Goal: Information Seeking & Learning: Learn about a topic

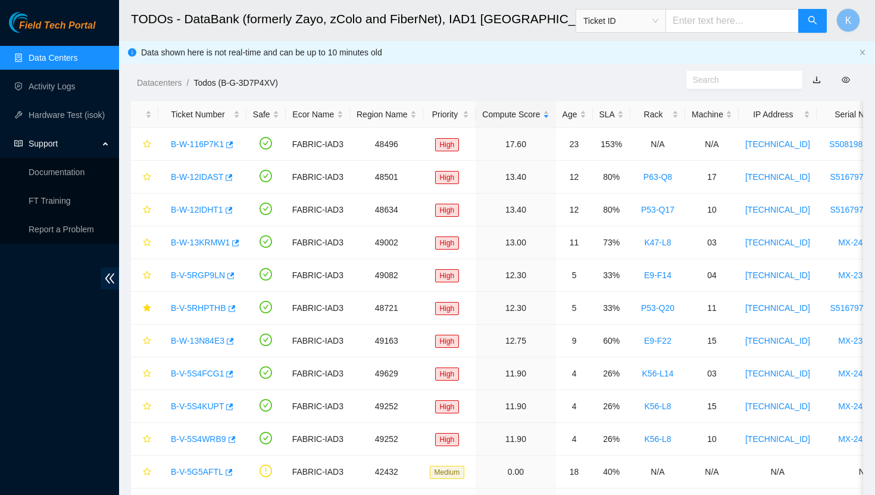
click at [52, 63] on link "Data Centers" at bounding box center [53, 58] width 49 height 10
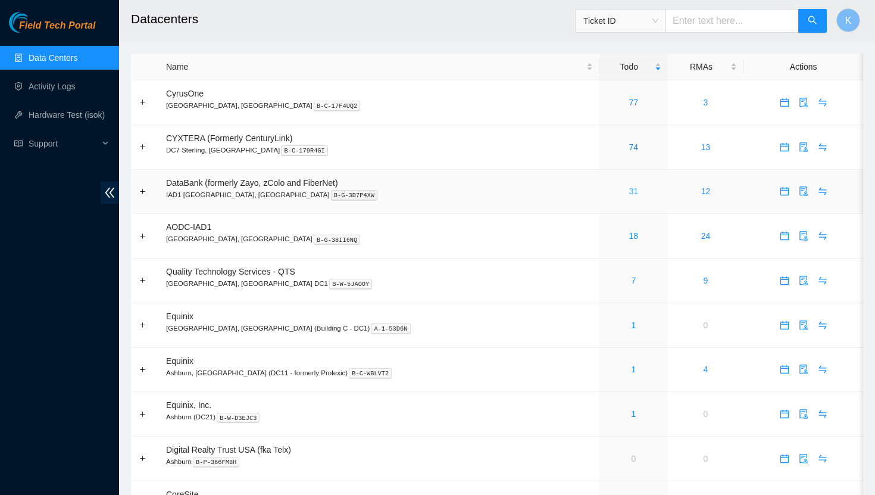
click at [629, 189] on link "31" at bounding box center [634, 191] width 10 height 10
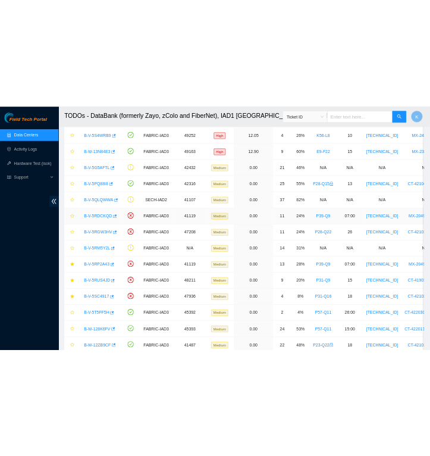
scroll to position [327, 0]
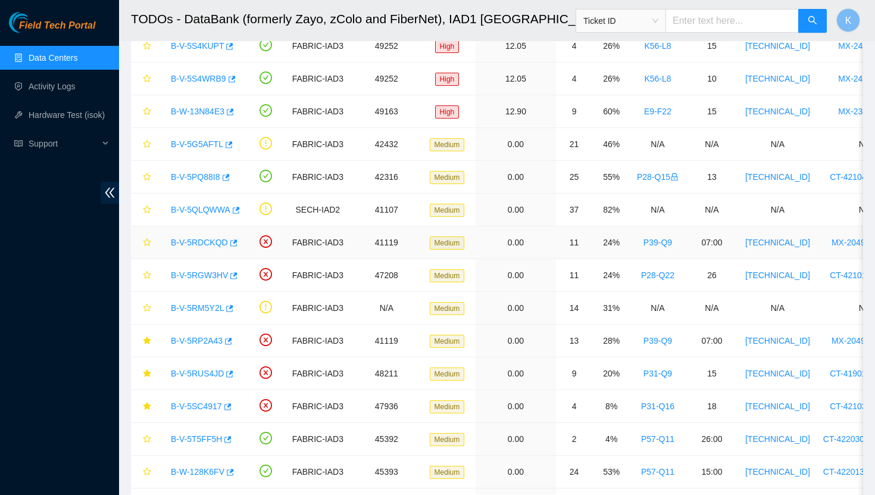
click at [204, 243] on link "B-V-5RDCKQD" at bounding box center [199, 243] width 57 height 10
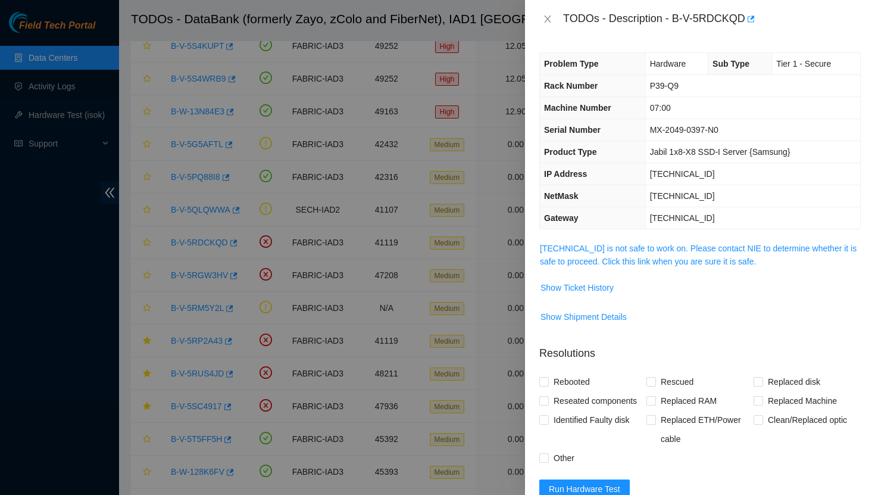
click at [561, 254] on span "23.222.1.16 is not safe to work on. Please contact NIE to determine whether it …" at bounding box center [700, 255] width 320 height 26
click at [579, 248] on link "23.222.1.16 is not safe to work on. Please contact NIE to determine whether it …" at bounding box center [698, 255] width 317 height 23
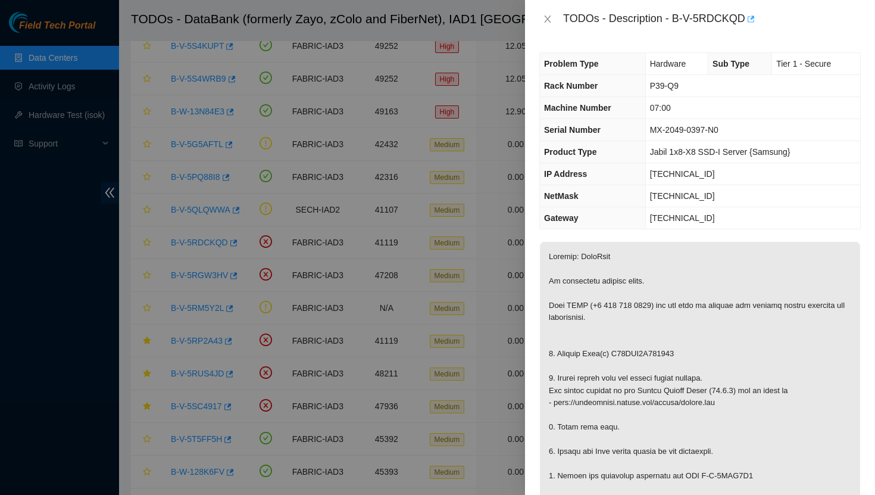
click at [748, 18] on button "button" at bounding box center [750, 19] width 10 height 19
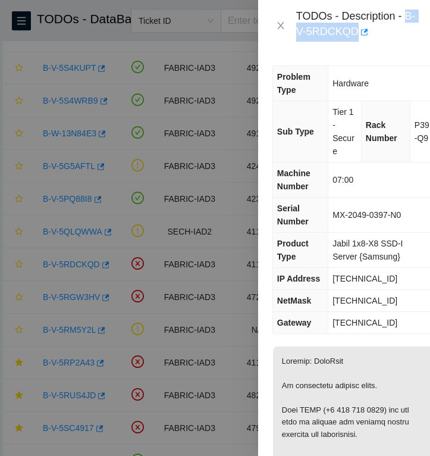
drag, startPoint x: 369, startPoint y: 32, endPoint x: 294, endPoint y: 38, distance: 74.7
click at [294, 38] on div "TODOs - Description - B-V-5RDCKQD" at bounding box center [344, 26] width 143 height 32
copy div "B-V-5RDCKQD"
click at [280, 23] on icon "close" at bounding box center [281, 26] width 10 height 10
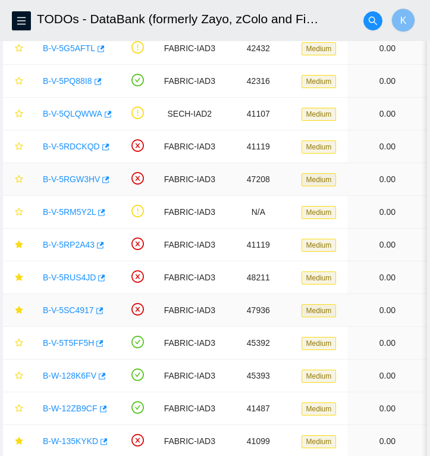
scroll to position [447, 0]
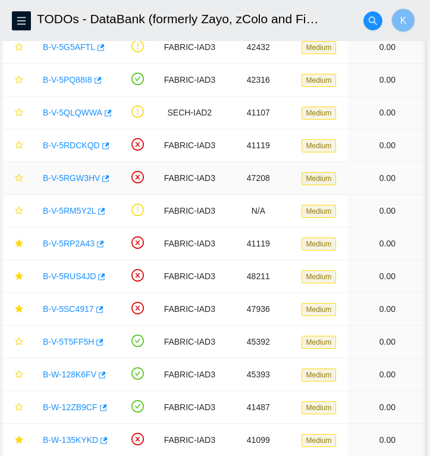
click at [65, 180] on link "B-V-5RGW3HV" at bounding box center [71, 178] width 57 height 10
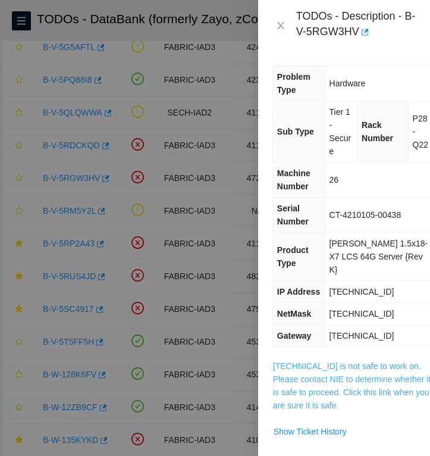
click at [311, 367] on link "23.73.204.93 is not safe to work on. Please contact NIE to determine whether it…" at bounding box center [352, 385] width 158 height 49
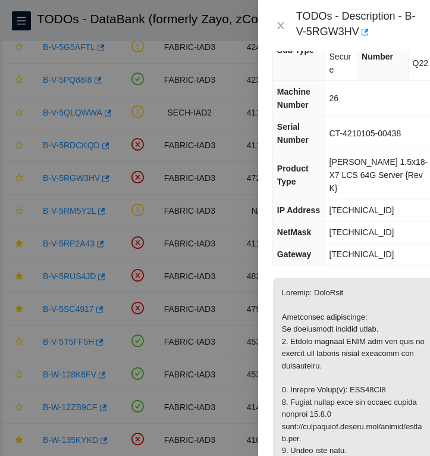
scroll to position [0, 0]
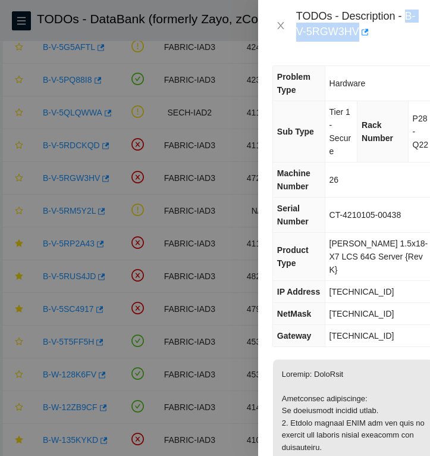
drag, startPoint x: 371, startPoint y: 32, endPoint x: 298, endPoint y: 32, distance: 72.6
click at [298, 32] on div "TODOs - Description - B-V-5RGW3HV" at bounding box center [356, 26] width 120 height 32
copy div "B-V-5RGW3HV"
click at [278, 23] on icon "close" at bounding box center [281, 26] width 10 height 10
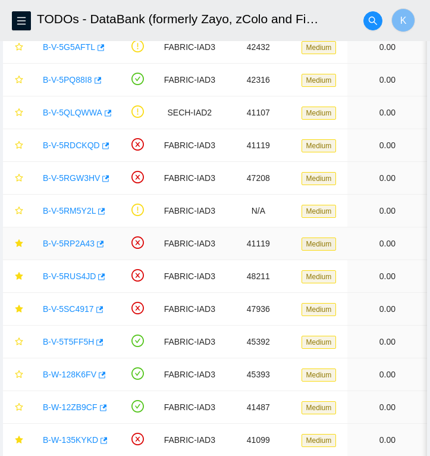
click at [59, 241] on link "B-V-5RP2A43" at bounding box center [69, 244] width 52 height 10
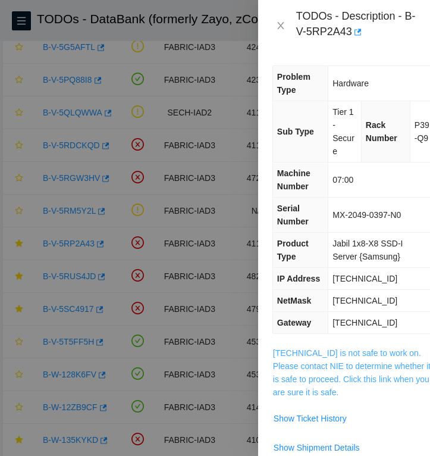
click at [309, 363] on link "23.222.1.16 is not safe to work on. Please contact NIE to determine whether it …" at bounding box center [352, 372] width 158 height 49
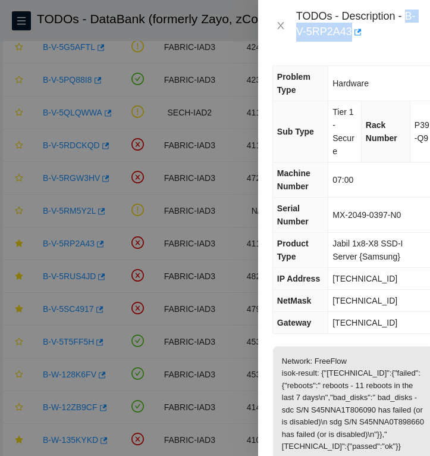
drag, startPoint x: 365, startPoint y: 29, endPoint x: 298, endPoint y: 29, distance: 66.7
click at [298, 29] on div "TODOs - Description - B-V-5RP2A43" at bounding box center [356, 26] width 120 height 32
copy div "B-V-5RP2A43"
click at [278, 22] on icon "close" at bounding box center [280, 25] width 7 height 7
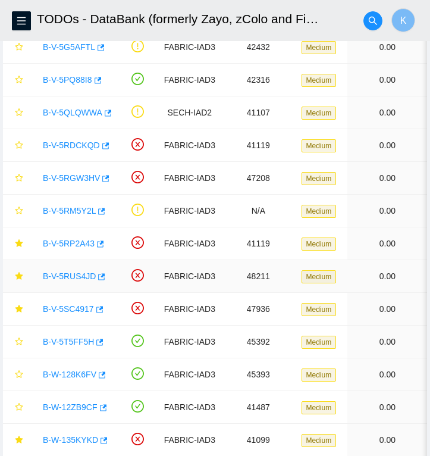
click at [78, 277] on link "B-V-5RUS4JD" at bounding box center [69, 276] width 53 height 10
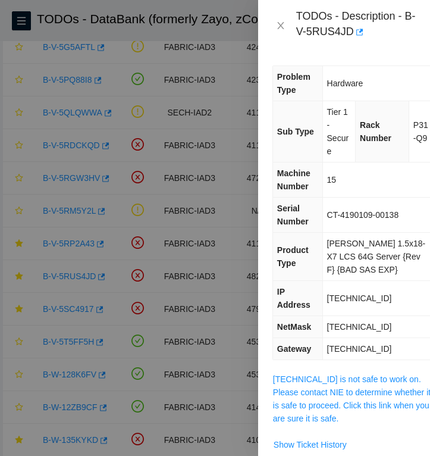
click at [309, 386] on span "23.62.155.109 is not safe to work on. Please contact NIE to determine whether i…" at bounding box center [353, 399] width 161 height 52
click at [309, 380] on link "23.62.155.109 is not safe to work on. Please contact NIE to determine whether i…" at bounding box center [352, 398] width 158 height 49
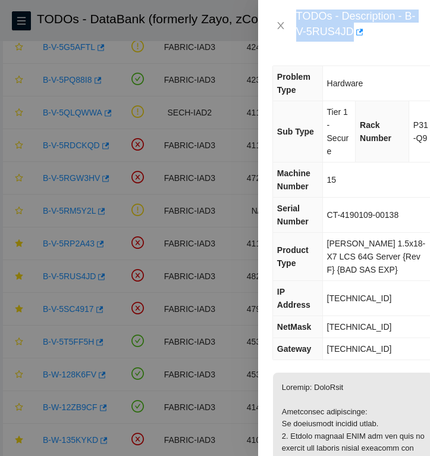
drag, startPoint x: 364, startPoint y: 30, endPoint x: 292, endPoint y: 30, distance: 72.6
click at [292, 30] on div "TODOs - Description - B-V-5RUS4JD" at bounding box center [344, 26] width 143 height 32
click at [360, 33] on div "TODOs - Description - B-V-5RUS4JD" at bounding box center [356, 26] width 120 height 32
drag, startPoint x: 365, startPoint y: 33, endPoint x: 296, endPoint y: 36, distance: 69.2
click at [296, 36] on div "TODOs - Description - B-V-5RUS4JD" at bounding box center [344, 26] width 143 height 32
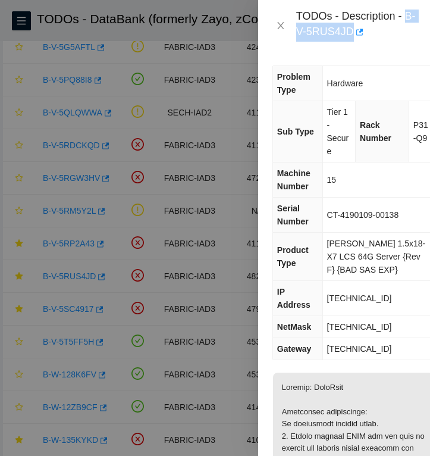
copy div "B-V-5RUS4JD"
click at [282, 24] on icon "close" at bounding box center [280, 25] width 7 height 7
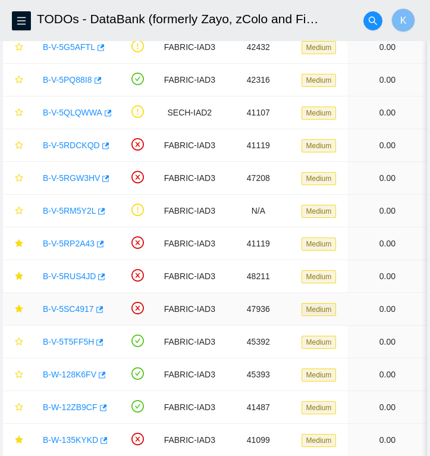
click at [67, 308] on link "B-V-5SC4917" at bounding box center [68, 309] width 51 height 10
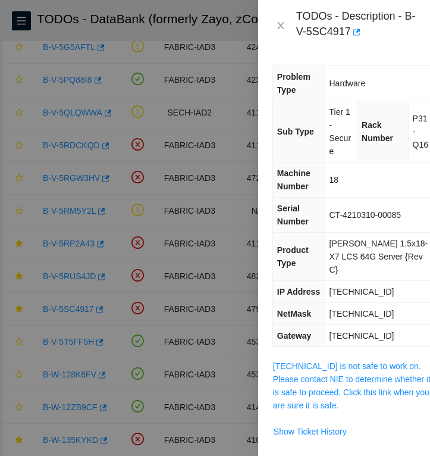
click at [321, 360] on span "23.43.120.238 is not safe to work on. Please contact NIE to determine whether i…" at bounding box center [353, 386] width 161 height 52
click at [321, 365] on link "23.43.120.238 is not safe to work on. Please contact NIE to determine whether i…" at bounding box center [352, 385] width 158 height 49
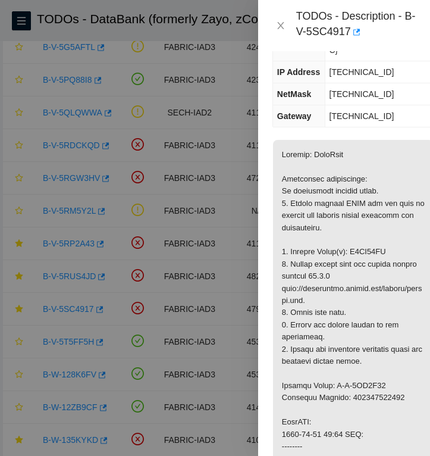
scroll to position [227, 0]
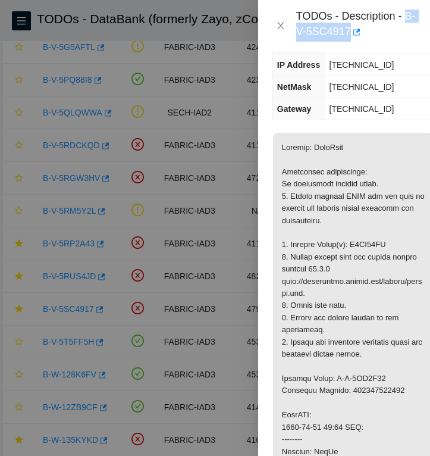
drag, startPoint x: 366, startPoint y: 29, endPoint x: 294, endPoint y: 34, distance: 71.6
click at [294, 34] on div "TODOs - Description - B-V-5SC4917" at bounding box center [344, 26] width 143 height 32
copy div "B-V-5SC4917"
click at [284, 23] on icon "close" at bounding box center [281, 26] width 10 height 10
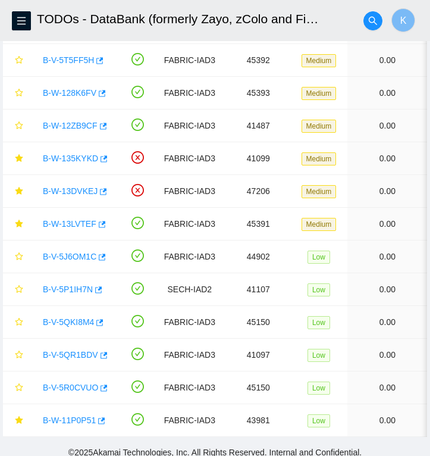
scroll to position [732, 0]
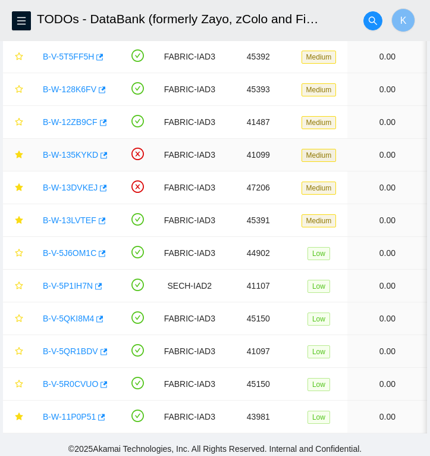
click at [74, 152] on link "B-W-135KYKD" at bounding box center [70, 155] width 55 height 10
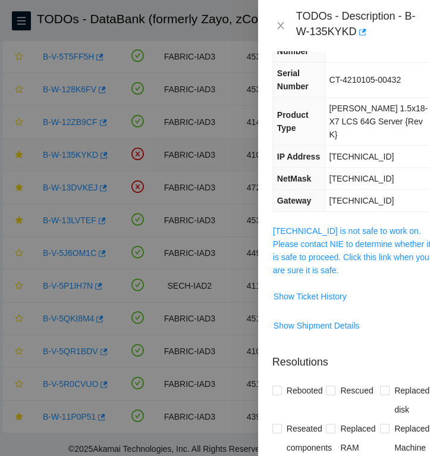
scroll to position [227, 0]
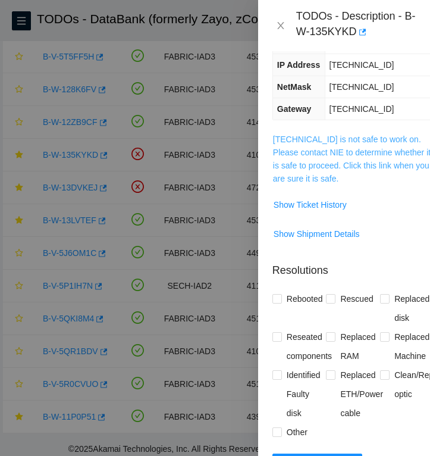
click at [325, 136] on link "23.218.223.202 is not safe to work on. Please contact NIE to determine whether …" at bounding box center [352, 159] width 158 height 49
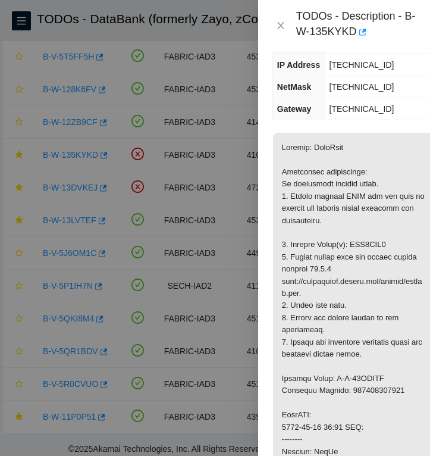
scroll to position [0, 0]
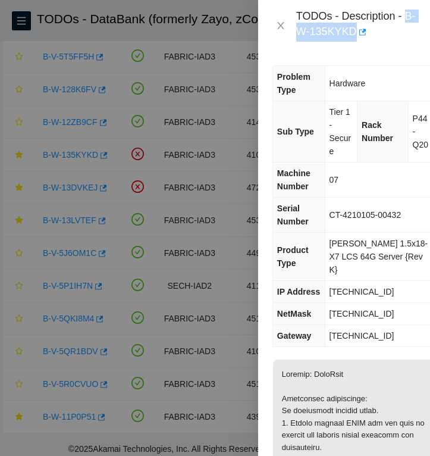
drag, startPoint x: 369, startPoint y: 32, endPoint x: 299, endPoint y: 35, distance: 69.7
click at [299, 35] on div "TODOs - Description - B-W-135KYKD" at bounding box center [356, 26] width 120 height 32
copy div "B-W-135KYKD"
click at [281, 24] on icon "close" at bounding box center [280, 25] width 7 height 7
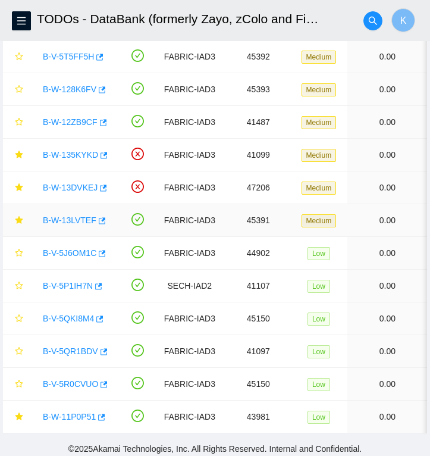
scroll to position [737, 0]
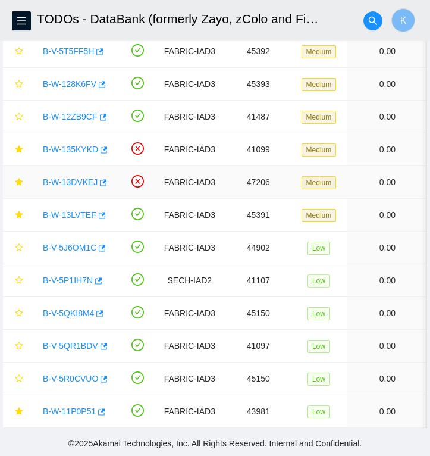
click at [74, 179] on link "B-W-13DVKEJ" at bounding box center [70, 182] width 55 height 10
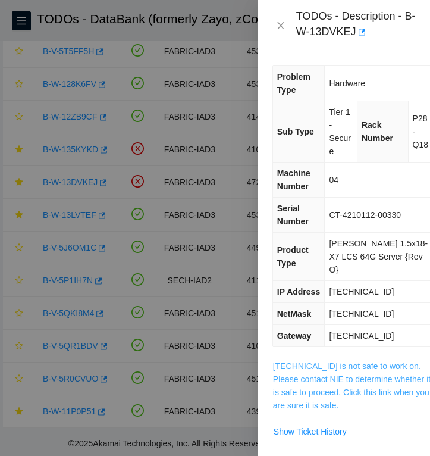
click at [311, 364] on link "23.73.205.71 is not safe to work on. Please contact NIE to determine whether it…" at bounding box center [352, 385] width 158 height 49
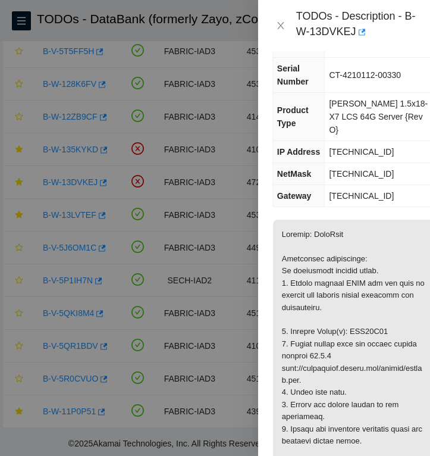
scroll to position [0, 0]
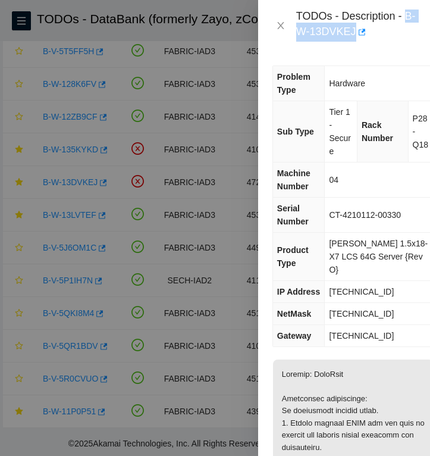
drag, startPoint x: 368, startPoint y: 30, endPoint x: 299, endPoint y: 38, distance: 68.8
click at [299, 38] on div "TODOs - Description - B-W-13DVKEJ" at bounding box center [356, 26] width 120 height 32
copy div "B-W-13DVKEJ"
click at [283, 26] on icon "close" at bounding box center [281, 26] width 10 height 10
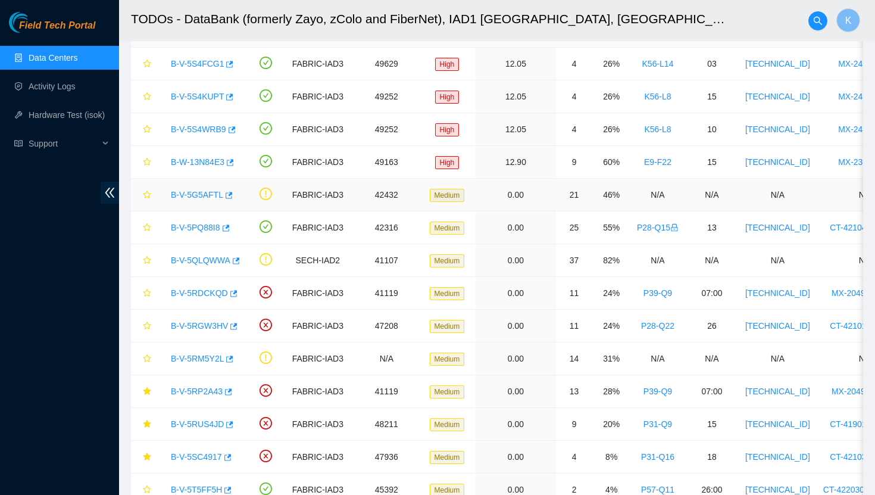
scroll to position [326, 0]
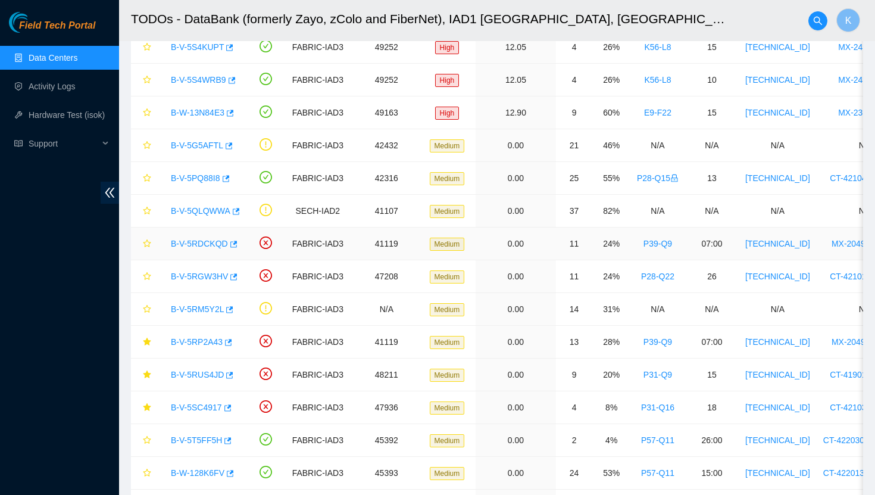
click at [203, 245] on link "B-V-5RDCKQD" at bounding box center [199, 244] width 57 height 10
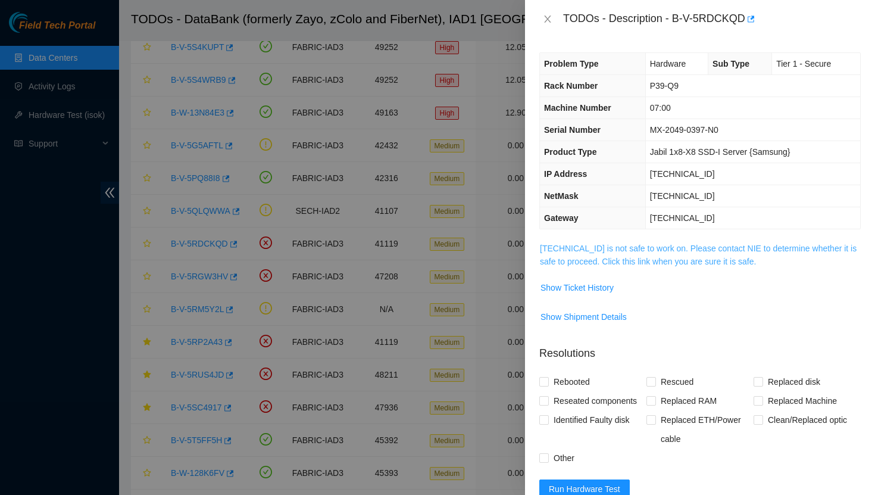
click at [548, 261] on link "23.222.1.16 is not safe to work on. Please contact NIE to determine whether it …" at bounding box center [698, 255] width 317 height 23
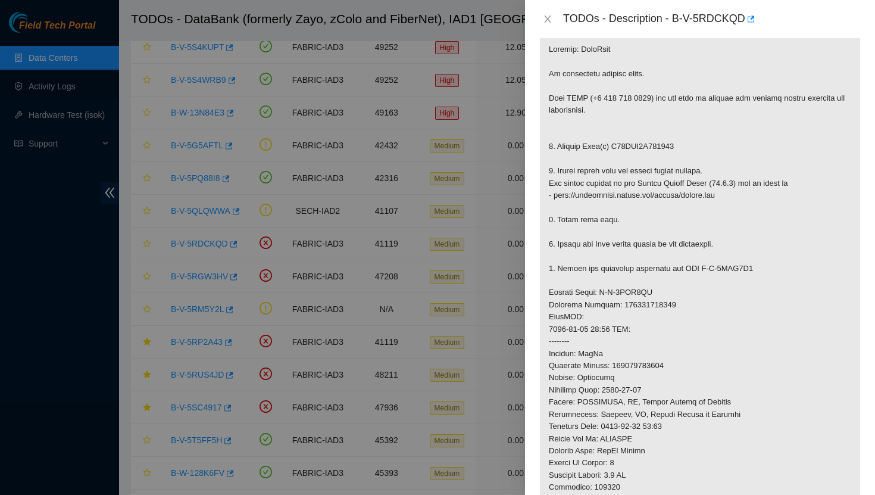
scroll to position [214, 0]
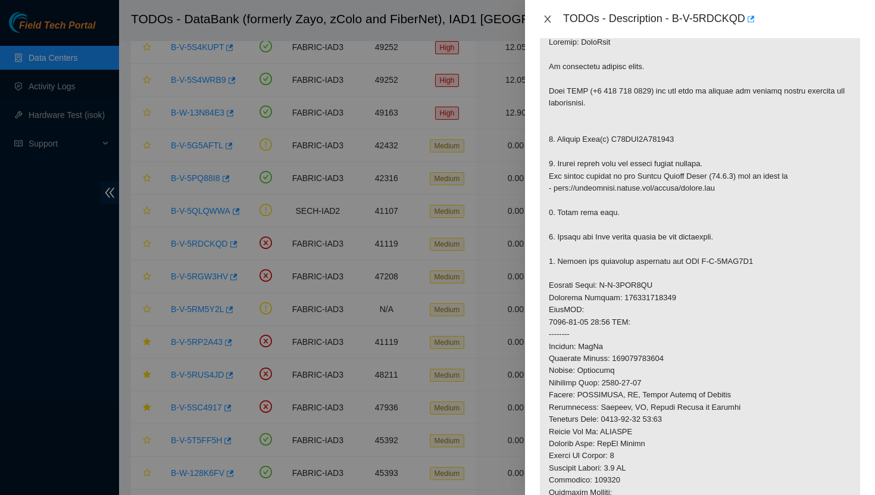
click at [550, 19] on icon "close" at bounding box center [548, 19] width 10 height 10
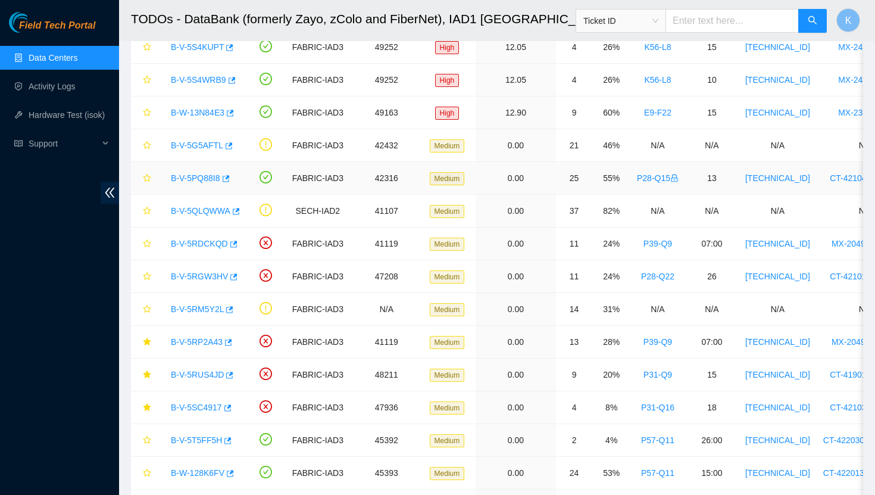
scroll to position [190, 0]
click at [193, 277] on link "B-V-5RGW3HV" at bounding box center [199, 276] width 57 height 10
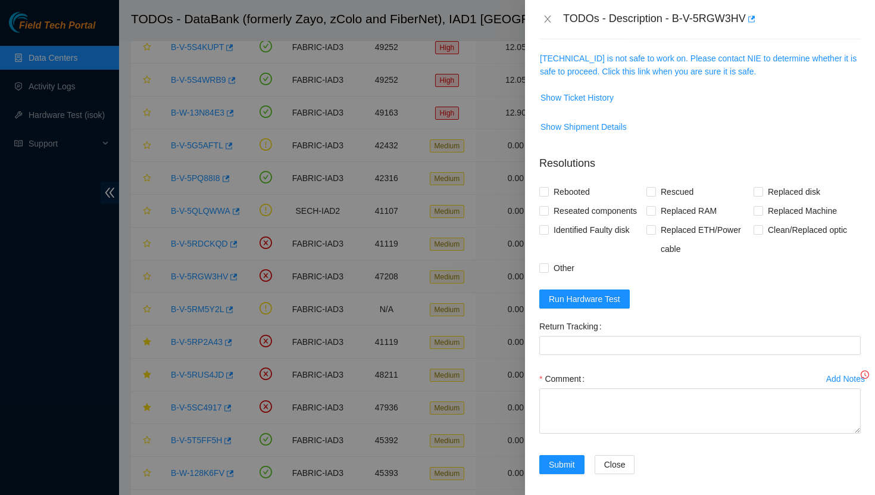
scroll to position [151, 0]
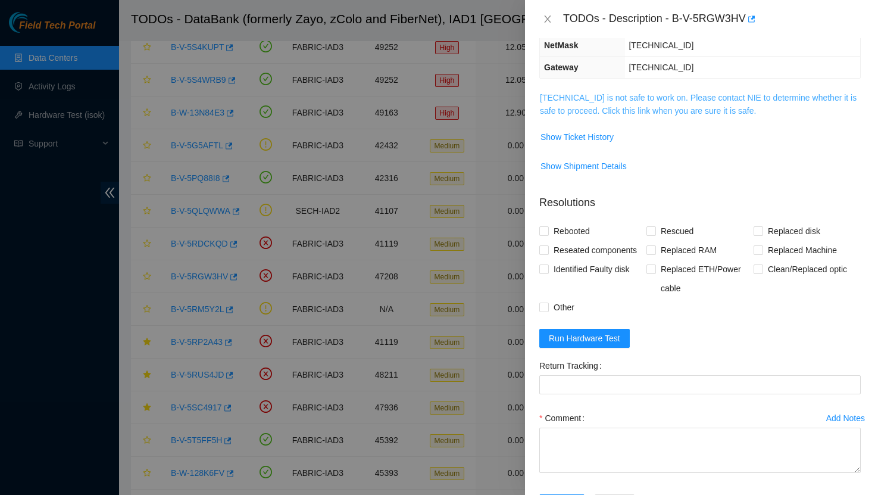
click at [568, 98] on link "23.73.204.93 is not safe to work on. Please contact NIE to determine whether it…" at bounding box center [698, 104] width 317 height 23
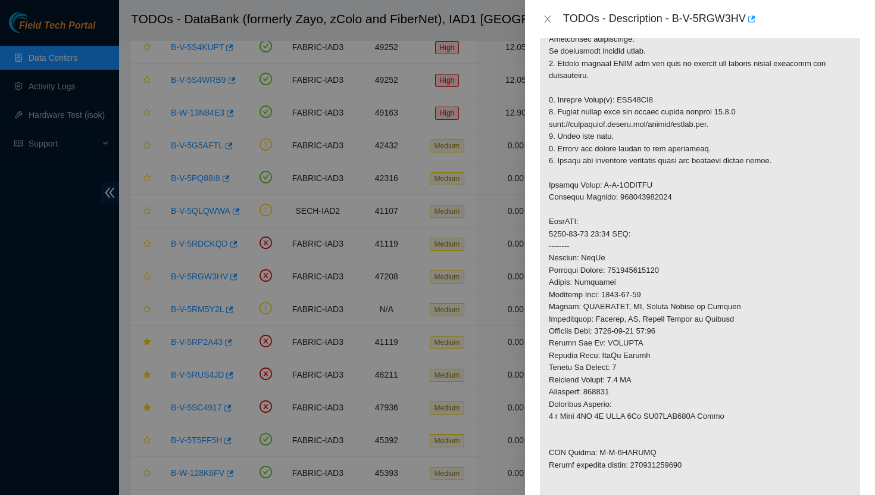
scroll to position [241, 0]
click at [551, 18] on icon "close" at bounding box center [548, 19] width 10 height 10
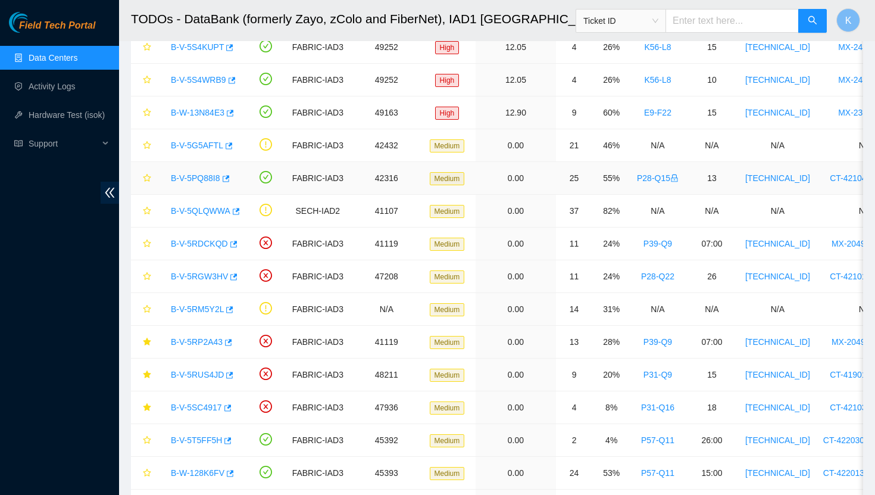
scroll to position [190, 0]
click at [208, 341] on link "B-V-5RP2A43" at bounding box center [197, 342] width 52 height 10
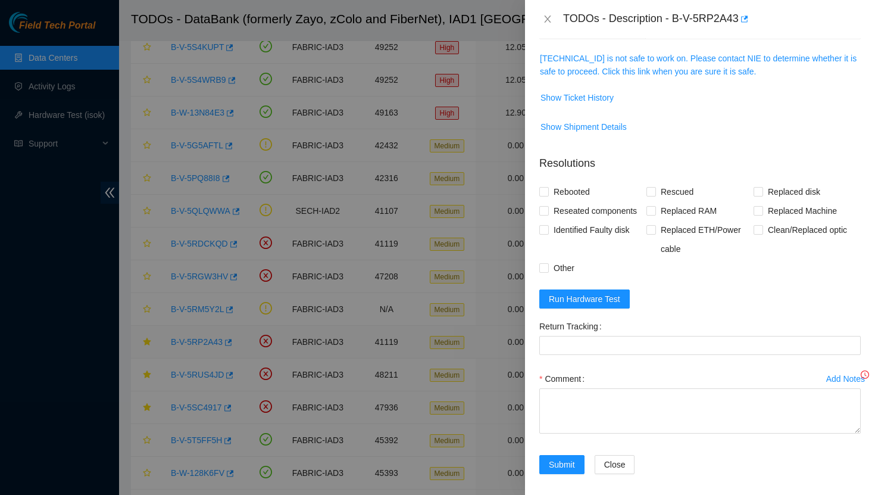
scroll to position [151, 0]
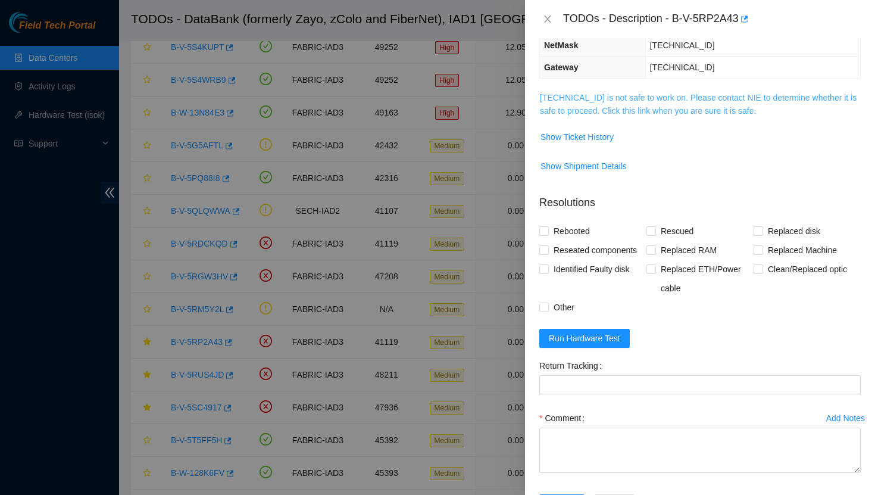
click at [592, 93] on link "23.222.1.16 is not safe to work on. Please contact NIE to determine whether it …" at bounding box center [698, 104] width 317 height 23
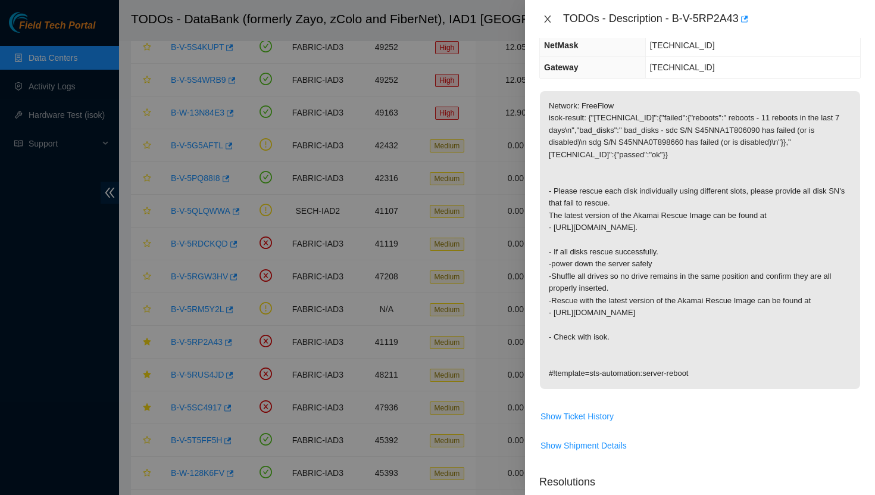
click at [547, 20] on icon "close" at bounding box center [548, 19] width 10 height 10
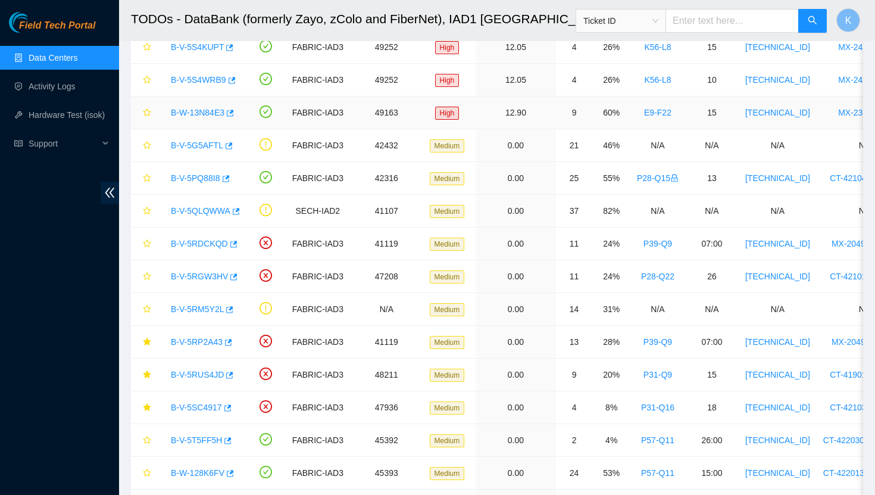
scroll to position [190, 0]
click at [190, 374] on link "B-V-5RUS4JD" at bounding box center [197, 375] width 53 height 10
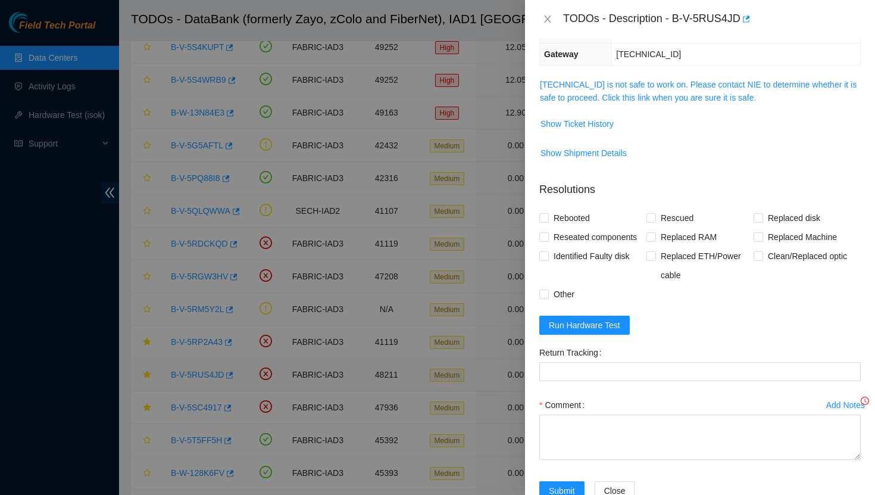
scroll to position [151, 0]
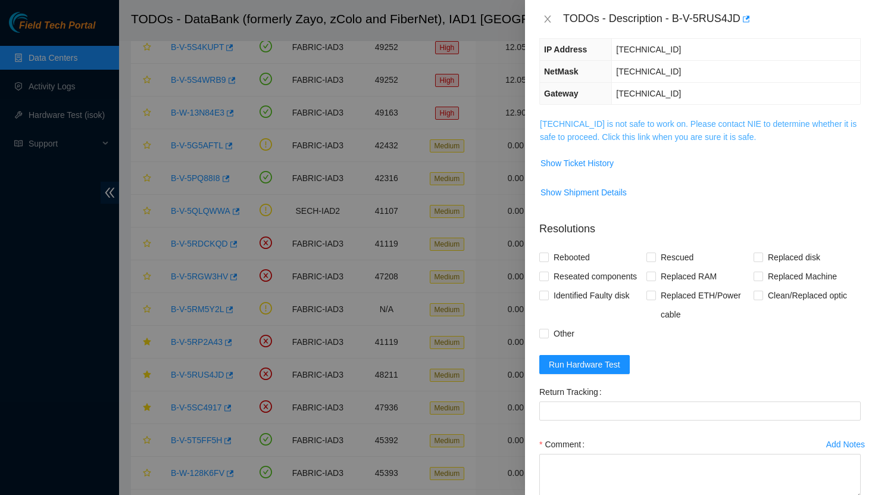
click at [586, 119] on link "23.62.155.109 is not safe to work on. Please contact NIE to determine whether i…" at bounding box center [698, 130] width 317 height 23
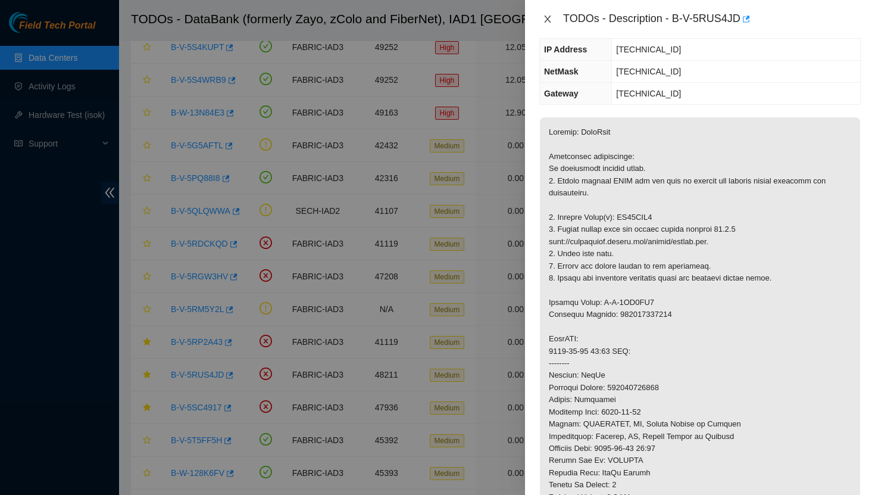
click at [547, 20] on icon "close" at bounding box center [548, 19] width 10 height 10
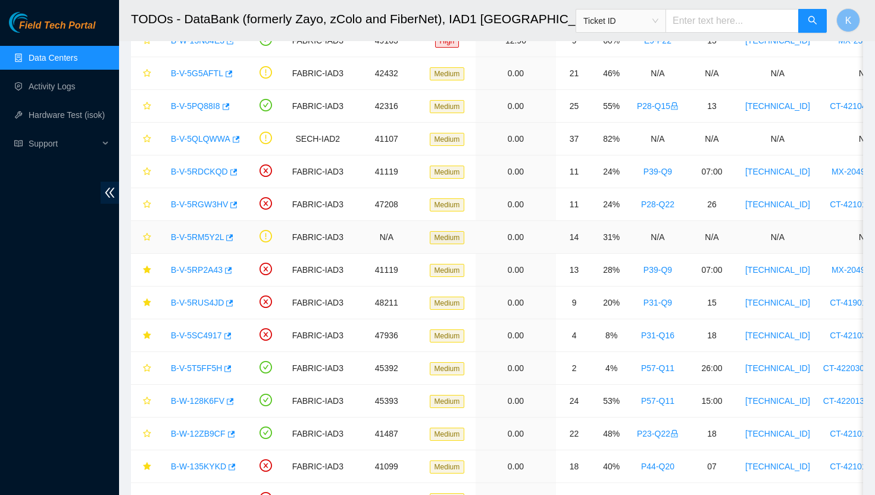
scroll to position [439, 0]
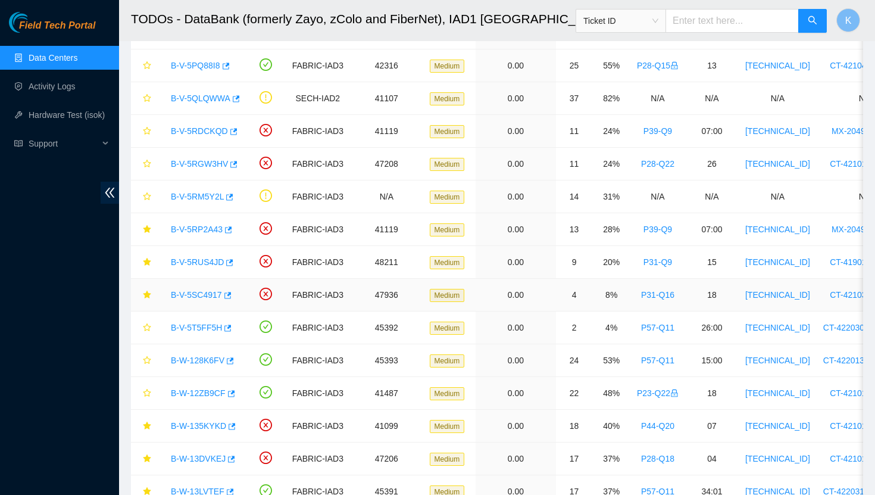
click at [200, 293] on link "B-V-5SC4917" at bounding box center [196, 295] width 51 height 10
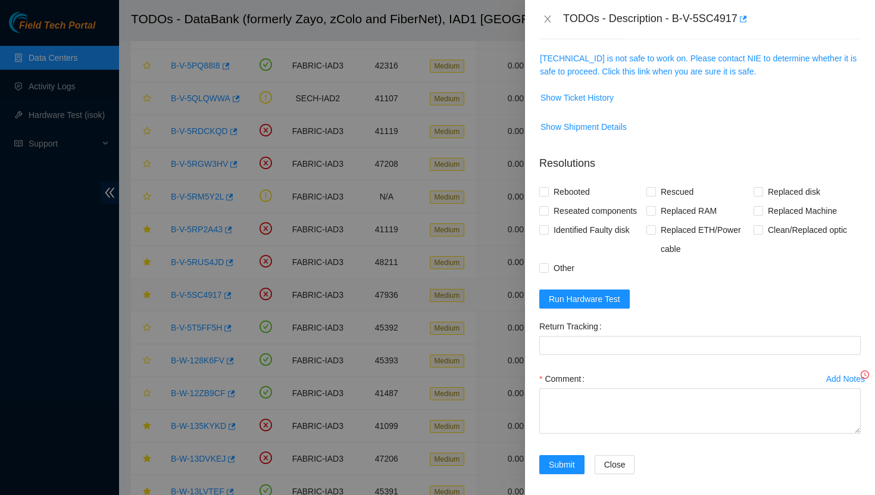
scroll to position [151, 0]
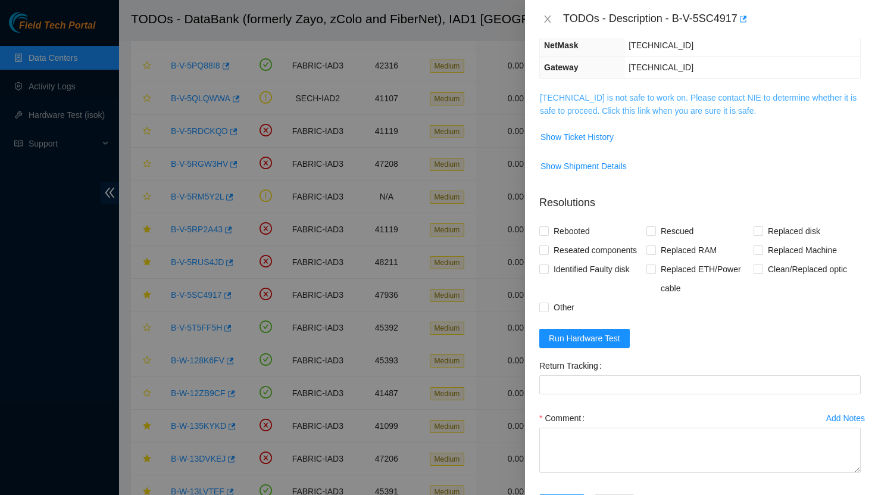
click at [589, 112] on link "23.43.120.238 is not safe to work on. Please contact NIE to determine whether i…" at bounding box center [698, 104] width 317 height 23
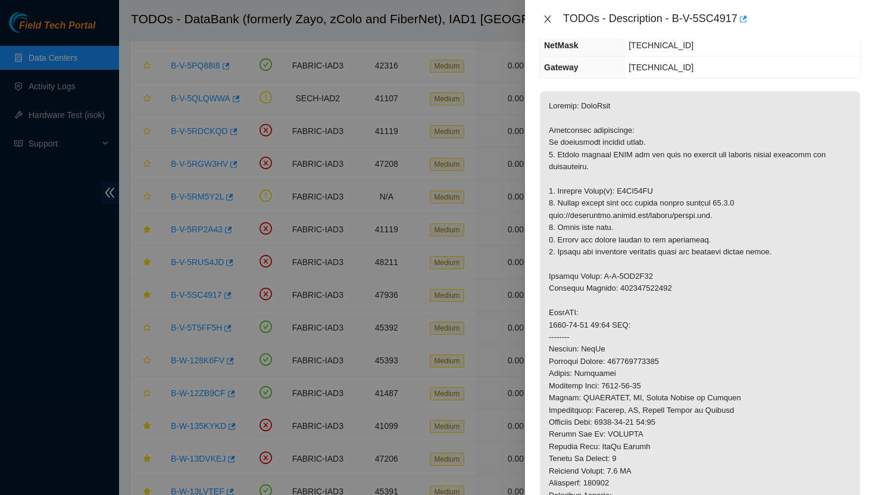
click at [544, 22] on icon "close" at bounding box center [547, 18] width 7 height 7
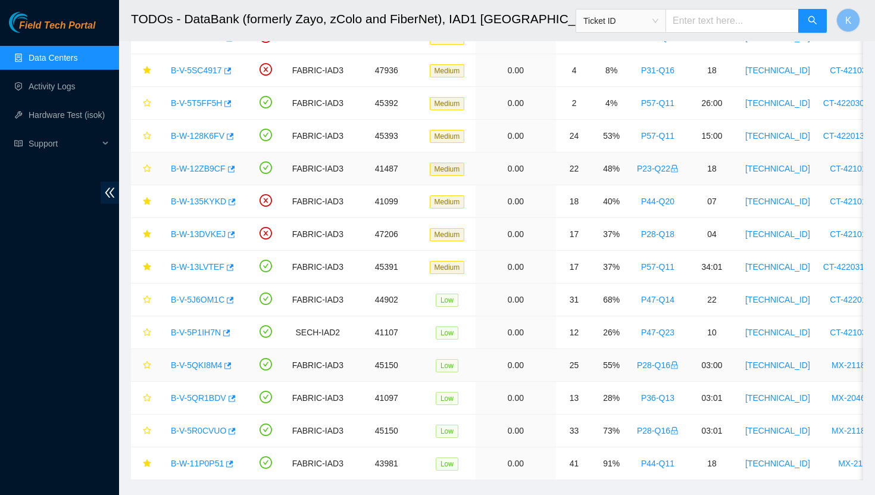
scroll to position [669, 0]
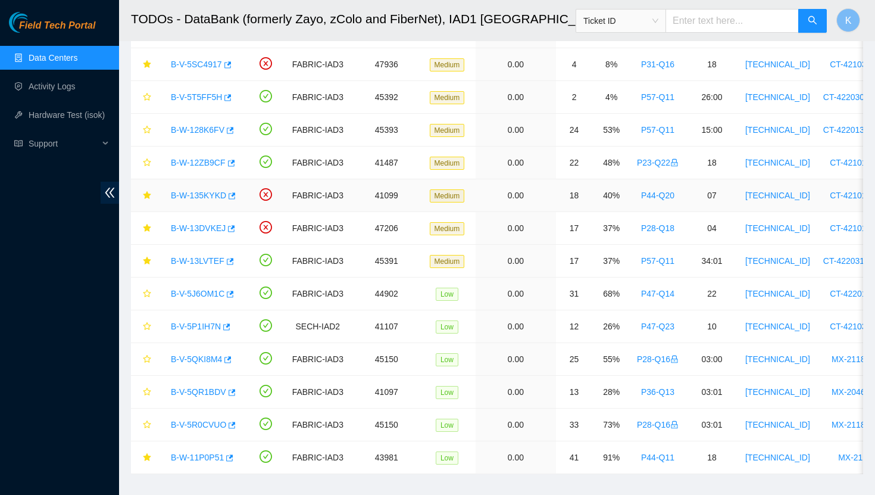
click at [202, 195] on link "B-W-135KYKD" at bounding box center [198, 196] width 55 height 10
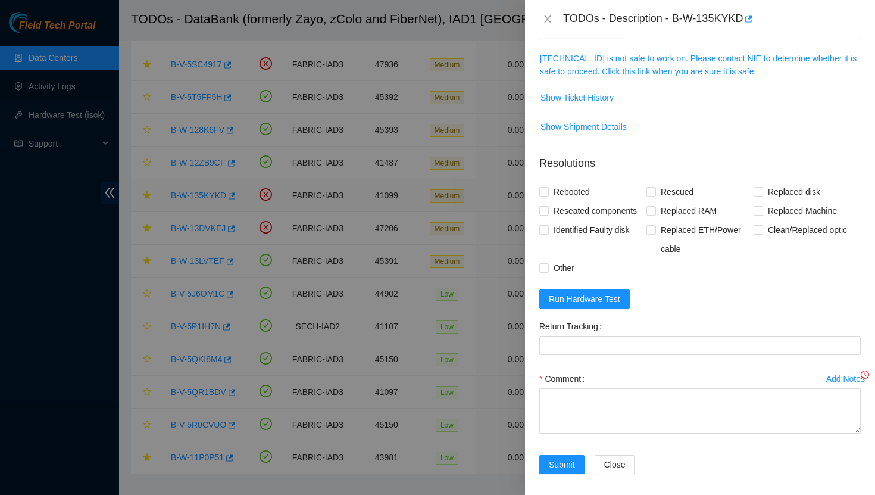
scroll to position [151, 0]
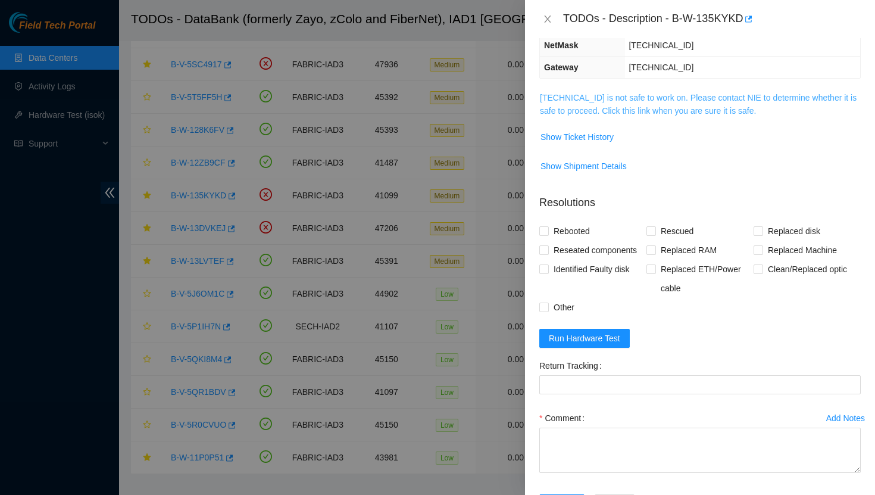
click at [600, 95] on link "23.218.223.202 is not safe to work on. Please contact NIE to determine whether …" at bounding box center [698, 104] width 317 height 23
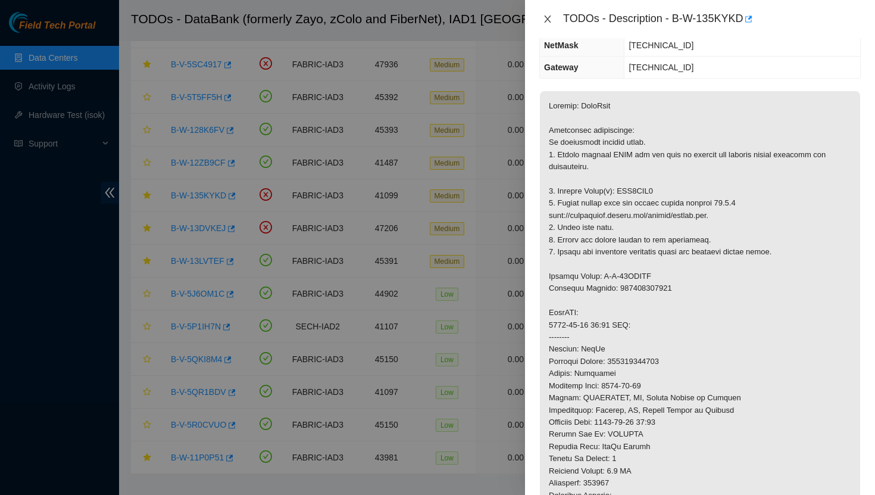
click at [545, 20] on icon "close" at bounding box center [548, 19] width 10 height 10
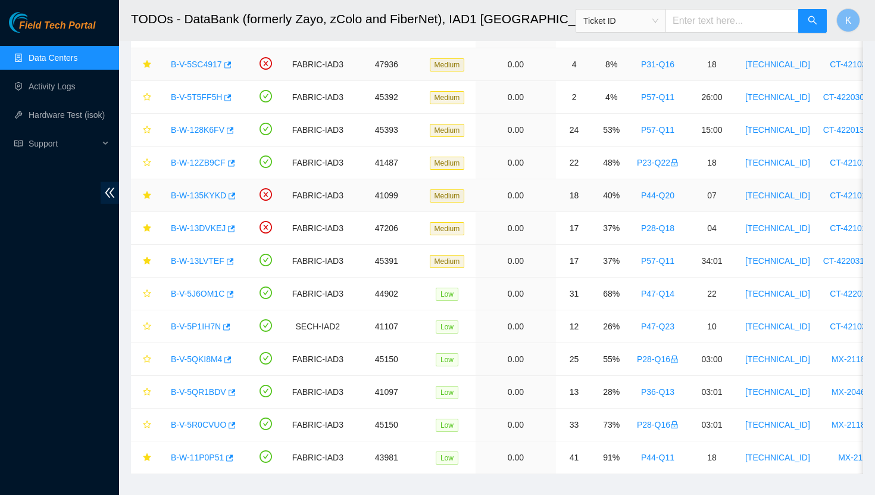
scroll to position [190, 0]
click at [205, 227] on link "B-W-13DVKEJ" at bounding box center [198, 228] width 55 height 10
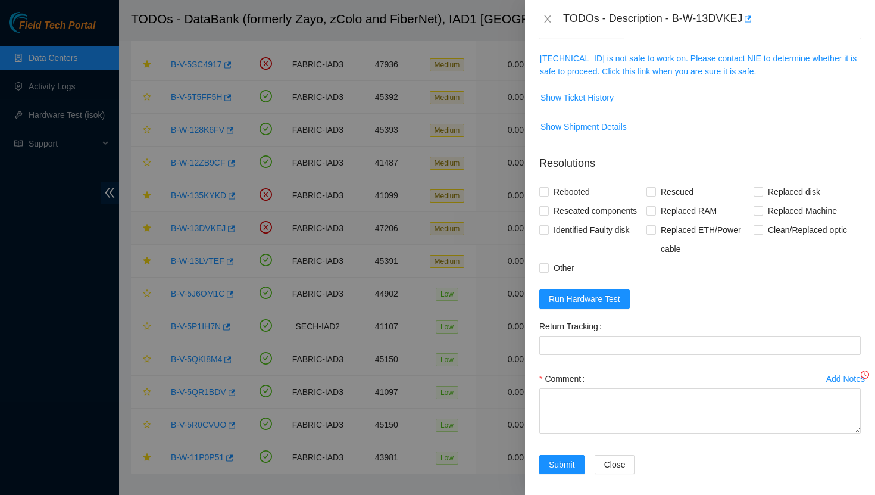
scroll to position [151, 0]
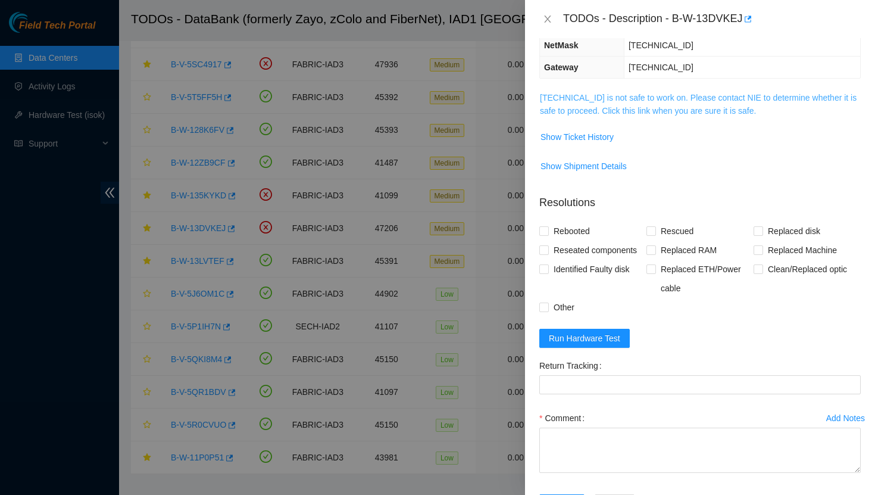
click at [598, 109] on link "23.73.205.71 is not safe to work on. Please contact NIE to determine whether it…" at bounding box center [698, 104] width 317 height 23
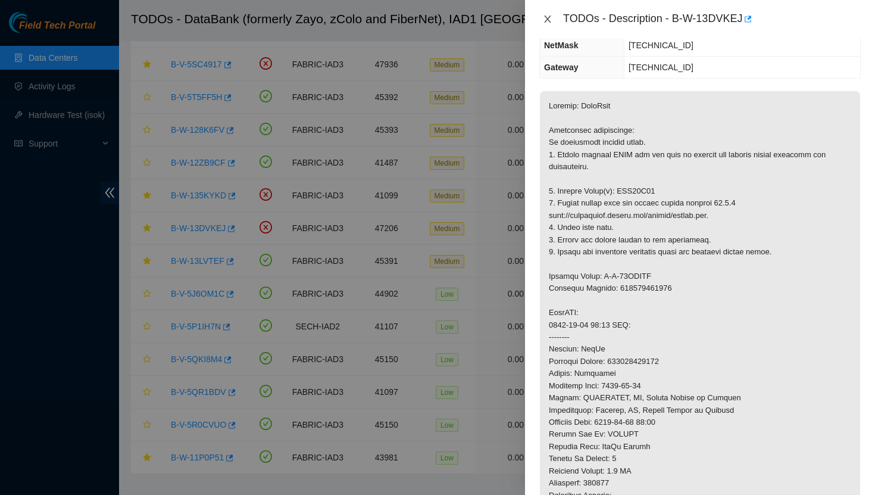
click at [547, 23] on icon "close" at bounding box center [548, 19] width 10 height 10
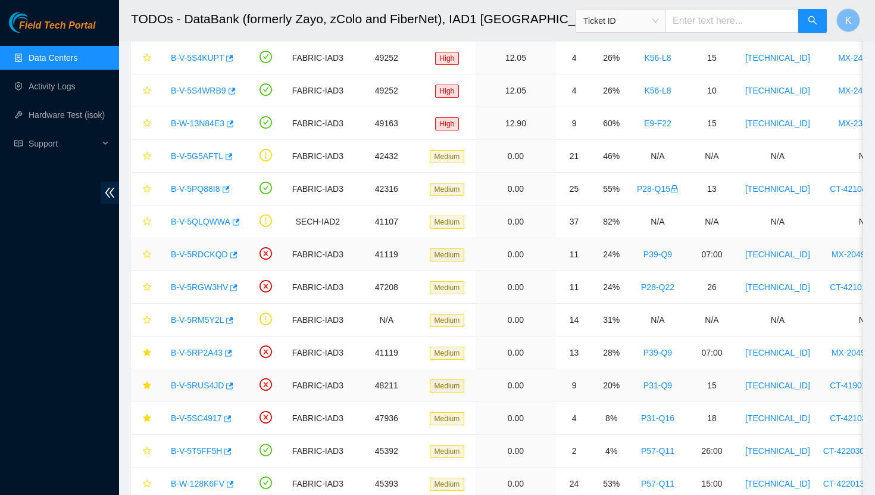
scroll to position [315, 0]
click at [188, 289] on link "B-V-5RGW3HV" at bounding box center [199, 288] width 57 height 10
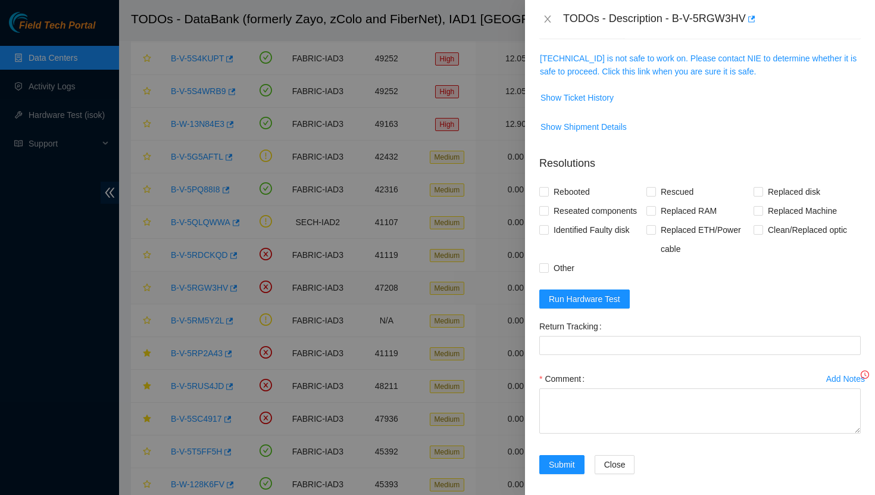
scroll to position [151, 0]
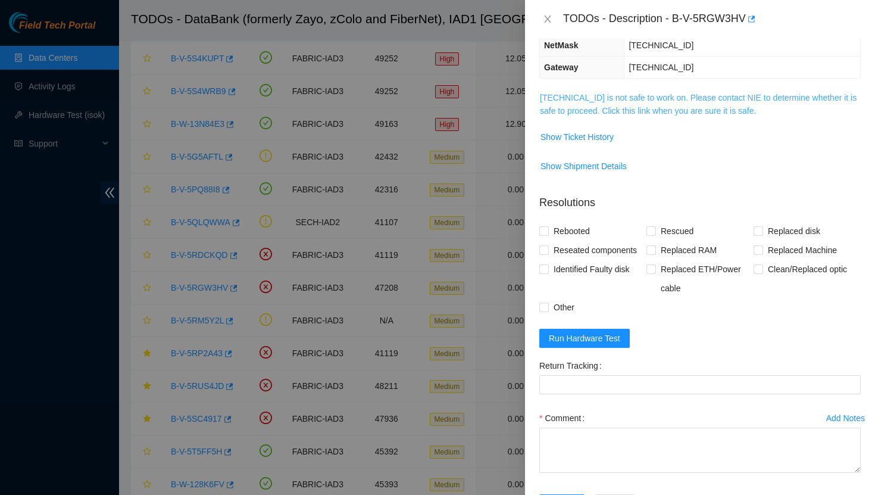
click at [597, 113] on link "23.73.204.93 is not safe to work on. Please contact NIE to determine whether it…" at bounding box center [698, 104] width 317 height 23
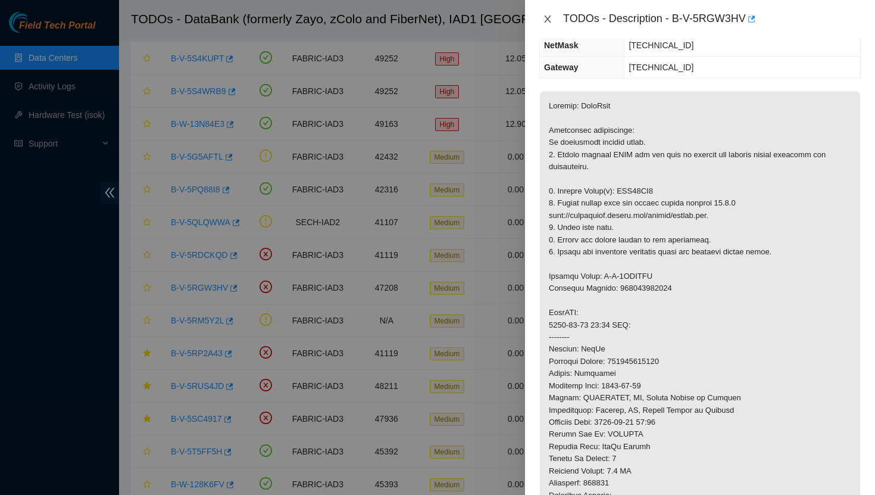
click at [550, 21] on icon "close" at bounding box center [547, 18] width 7 height 7
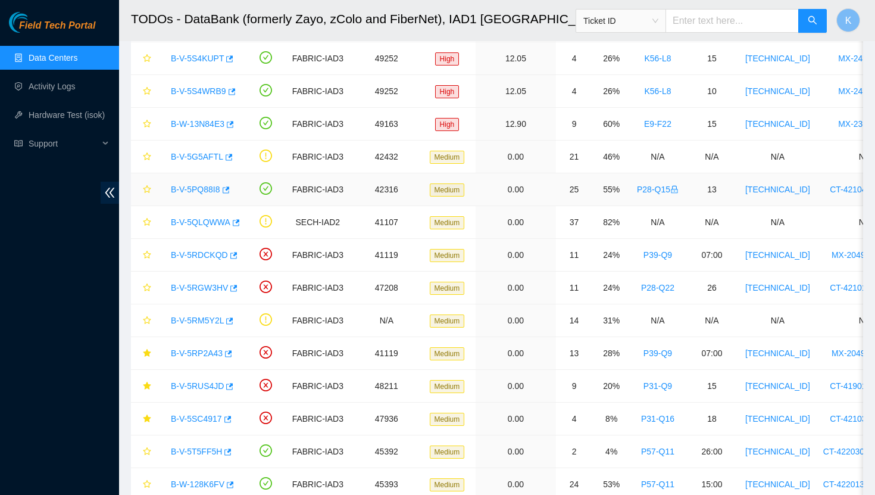
scroll to position [190, 0]
click at [210, 255] on link "B-V-5RDCKQD" at bounding box center [199, 255] width 57 height 10
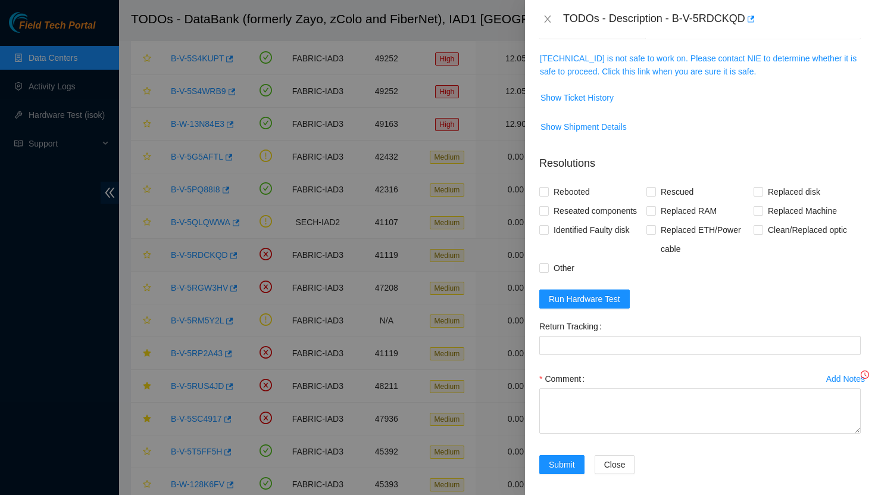
scroll to position [151, 0]
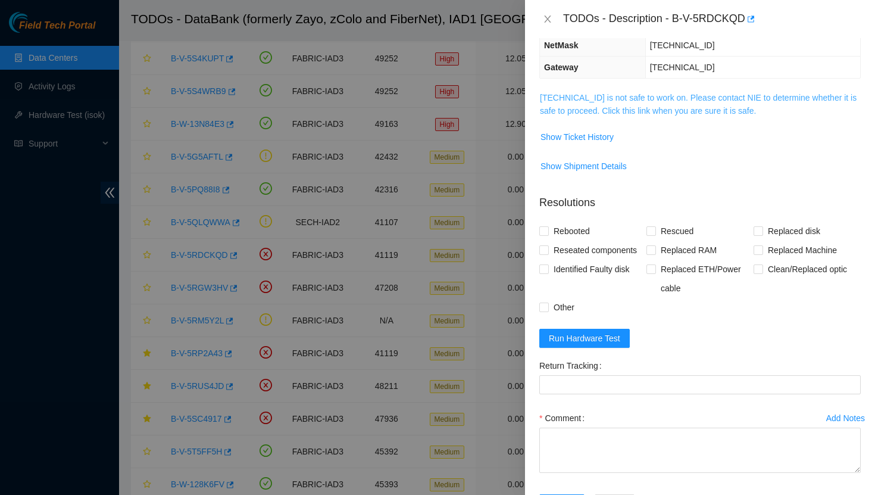
click at [588, 100] on link "23.222.1.16 is not safe to work on. Please contact NIE to determine whether it …" at bounding box center [698, 104] width 317 height 23
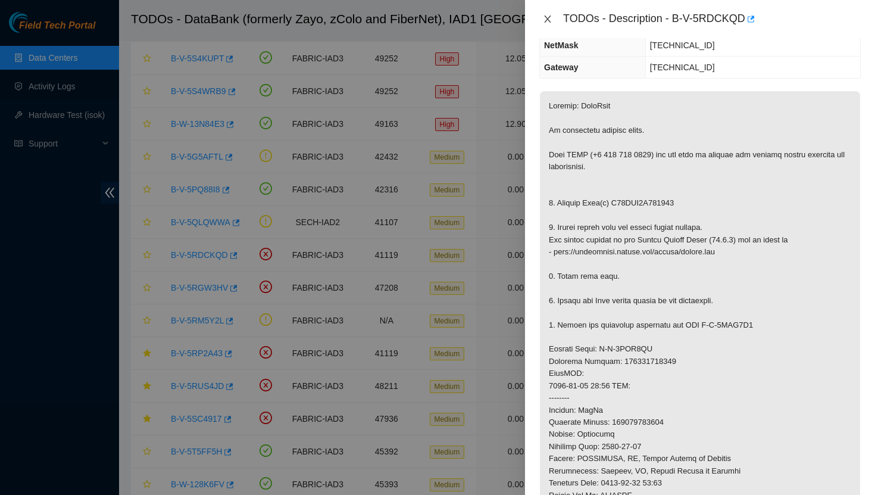
click at [546, 18] on icon "close" at bounding box center [548, 19] width 10 height 10
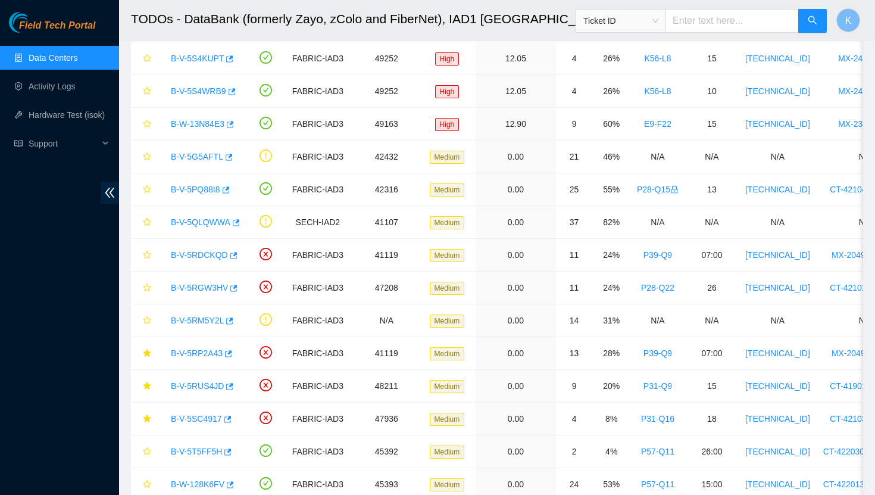
scroll to position [190, 0]
click at [197, 351] on link "B-V-5RP2A43" at bounding box center [197, 353] width 52 height 10
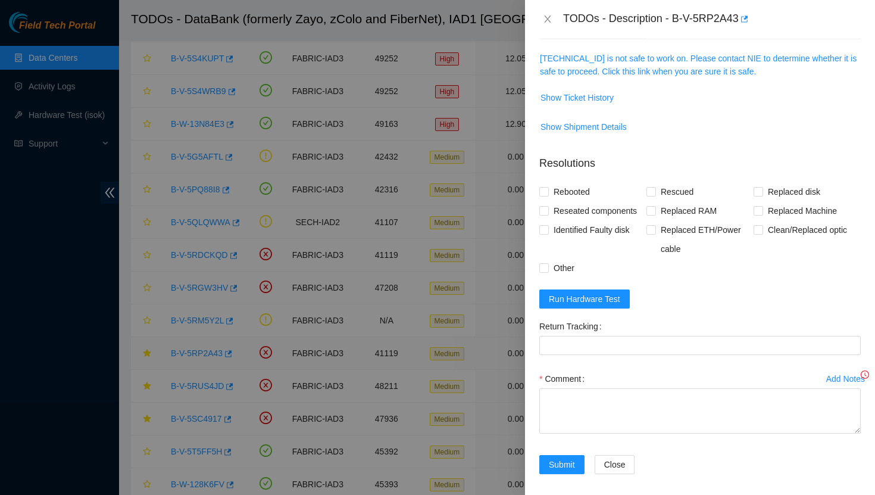
scroll to position [151, 0]
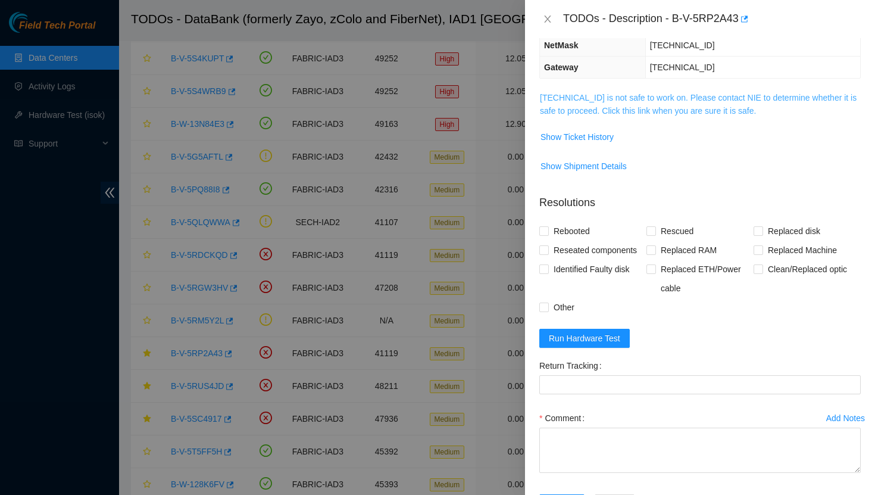
click at [634, 110] on link "23.222.1.16 is not safe to work on. Please contact NIE to determine whether it …" at bounding box center [698, 104] width 317 height 23
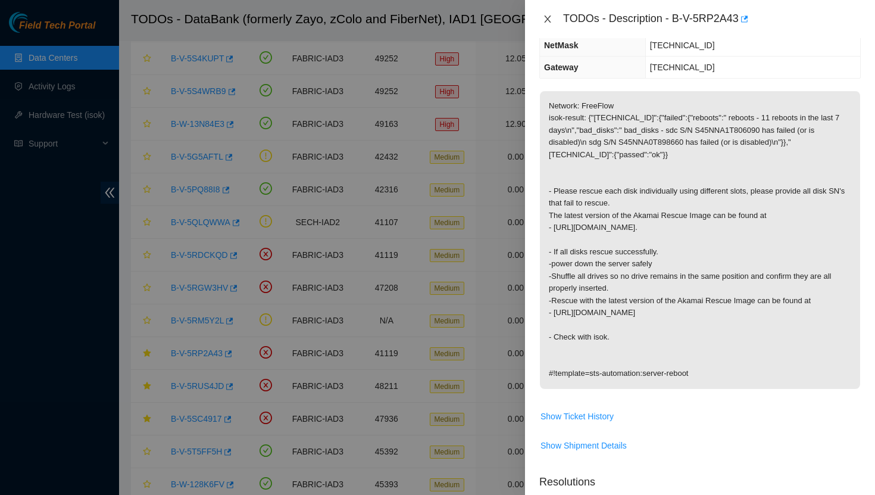
click at [548, 19] on icon "close" at bounding box center [547, 18] width 7 height 7
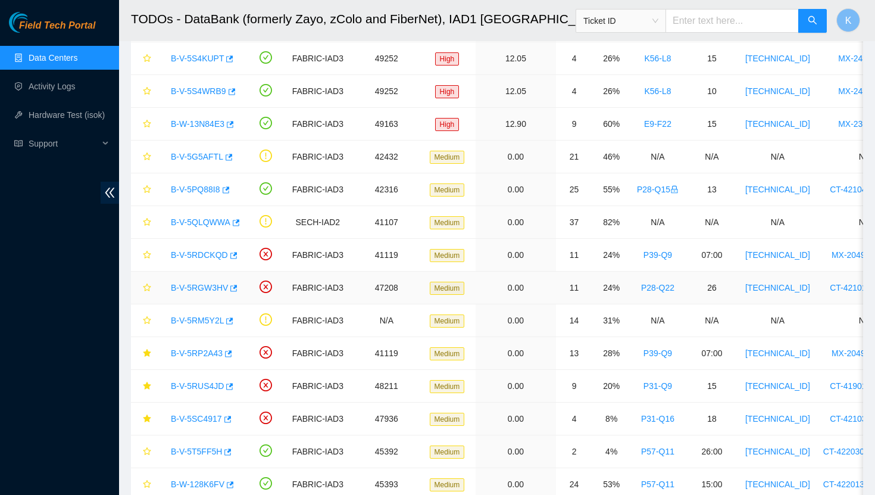
scroll to position [318, 0]
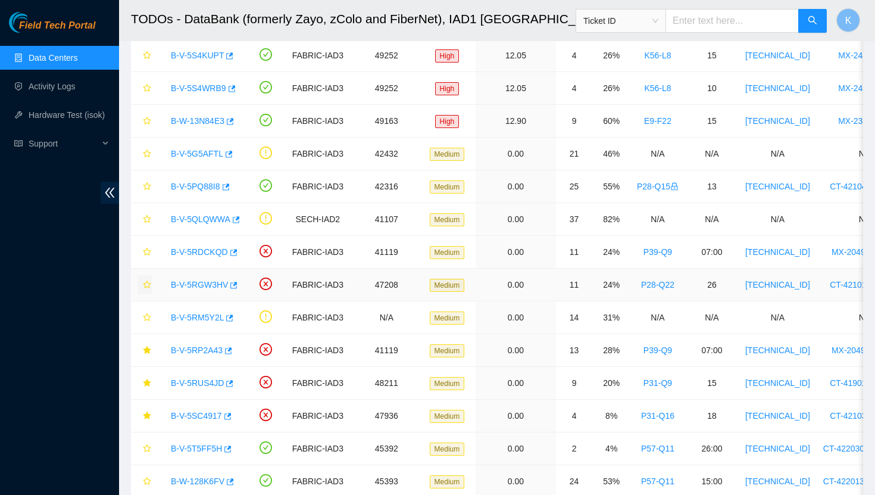
click at [145, 283] on icon "star" at bounding box center [147, 284] width 8 height 8
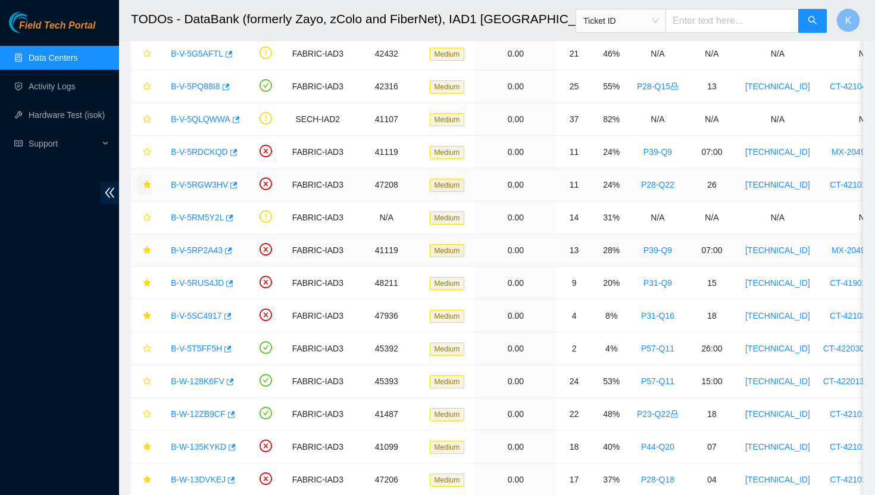
scroll to position [419, 0]
click at [149, 249] on icon "star" at bounding box center [147, 249] width 8 height 8
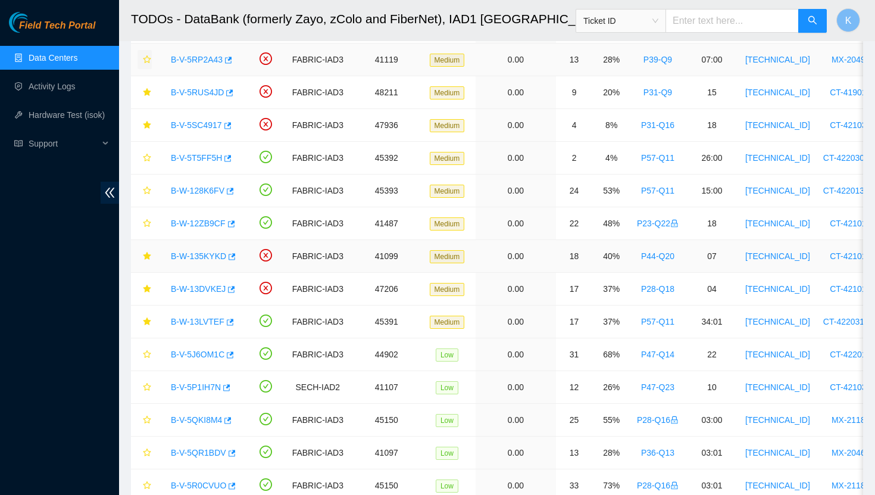
scroll to position [610, 0]
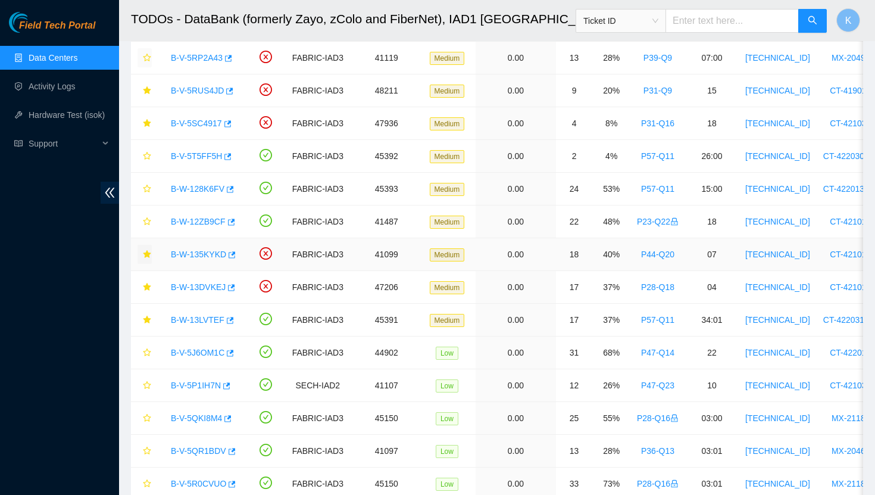
click at [146, 255] on icon "star" at bounding box center [147, 254] width 8 height 8
click at [192, 253] on link "B-W-135KYKD" at bounding box center [198, 254] width 55 height 10
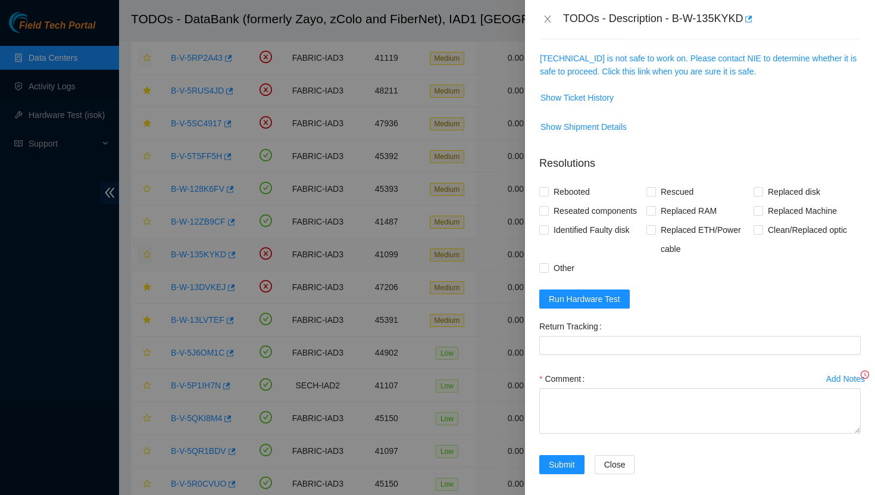
scroll to position [151, 0]
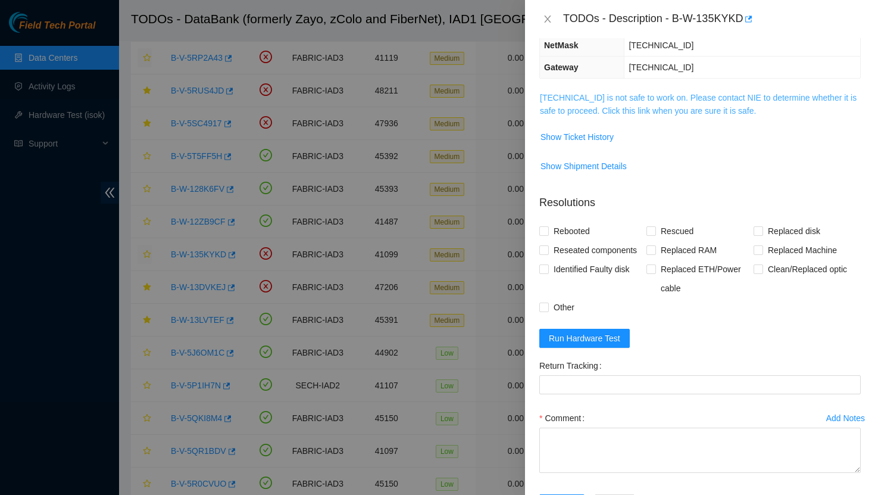
click at [617, 108] on link "23.218.223.202 is not safe to work on. Please contact NIE to determine whether …" at bounding box center [698, 104] width 317 height 23
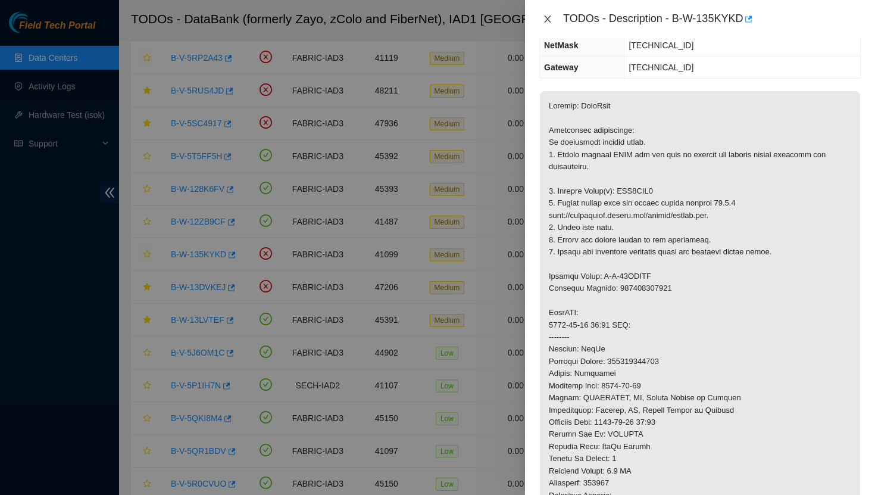
click at [548, 18] on icon "close" at bounding box center [548, 19] width 10 height 10
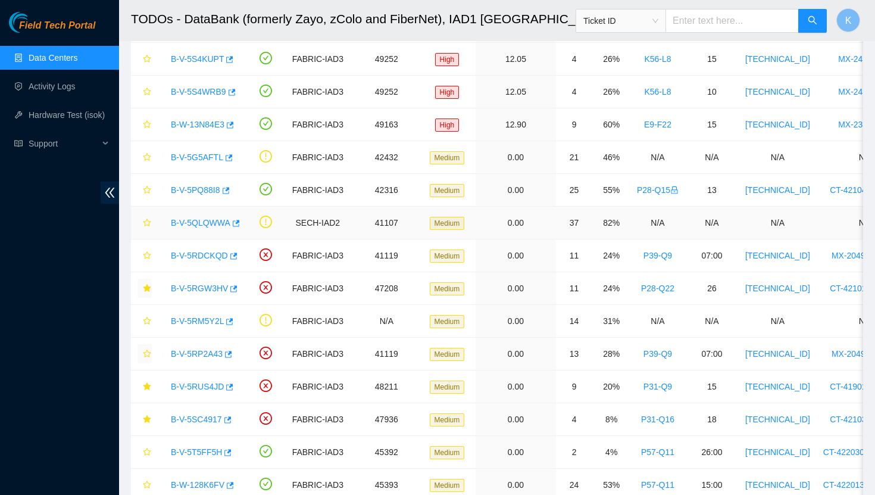
scroll to position [313, 0]
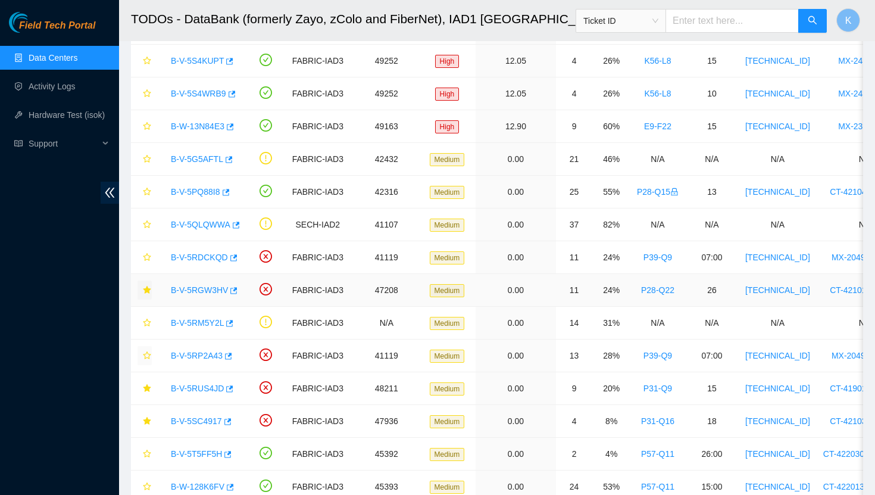
click at [210, 289] on link "B-V-5RGW3HV" at bounding box center [199, 290] width 57 height 10
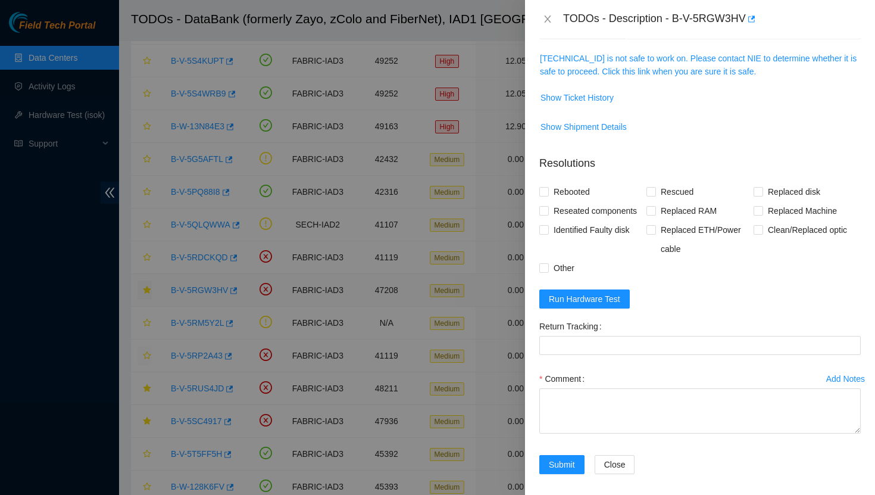
scroll to position [151, 0]
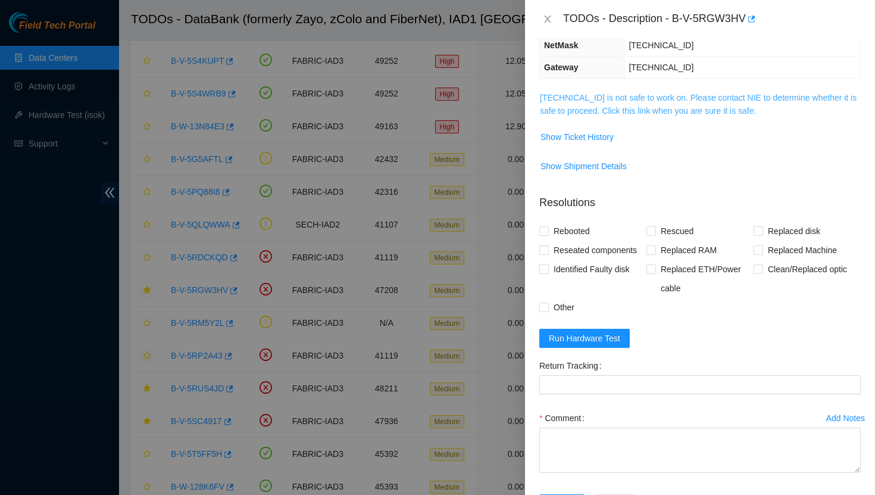
click at [573, 95] on link "23.73.204.93 is not safe to work on. Please contact NIE to determine whether it…" at bounding box center [698, 104] width 317 height 23
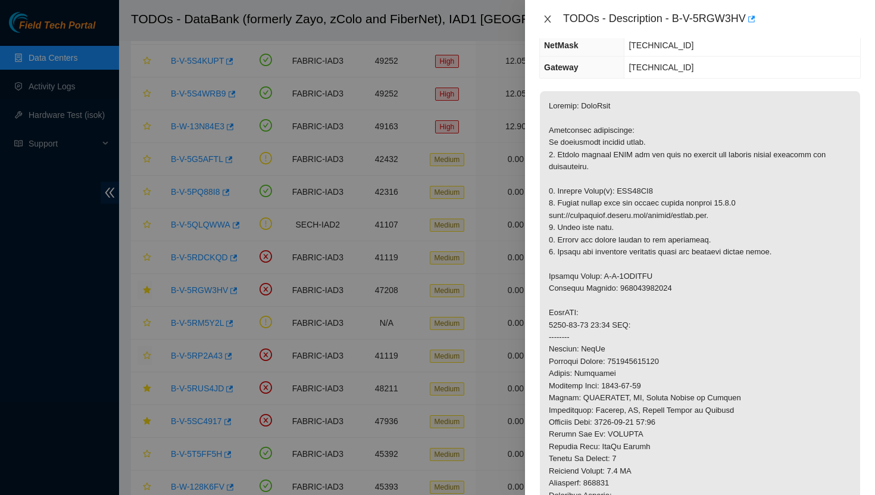
click at [550, 20] on icon "close" at bounding box center [548, 19] width 10 height 10
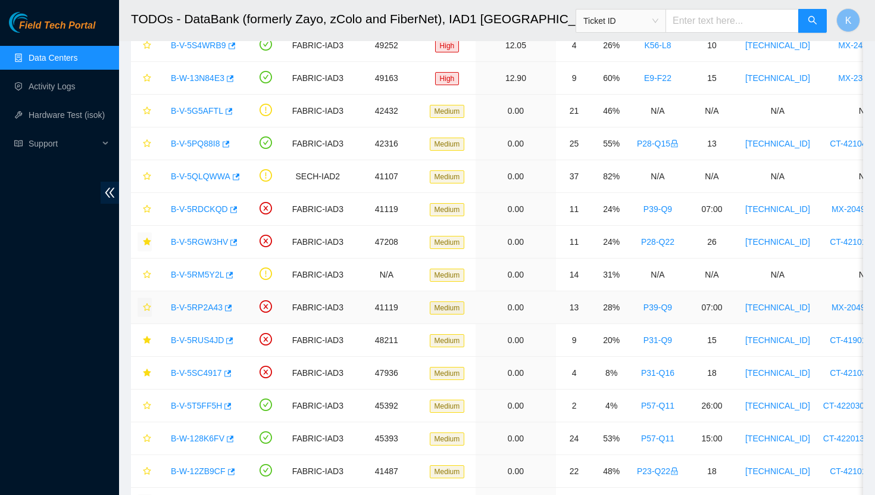
scroll to position [362, 0]
click at [208, 339] on link "B-V-5RUS4JD" at bounding box center [197, 339] width 53 height 10
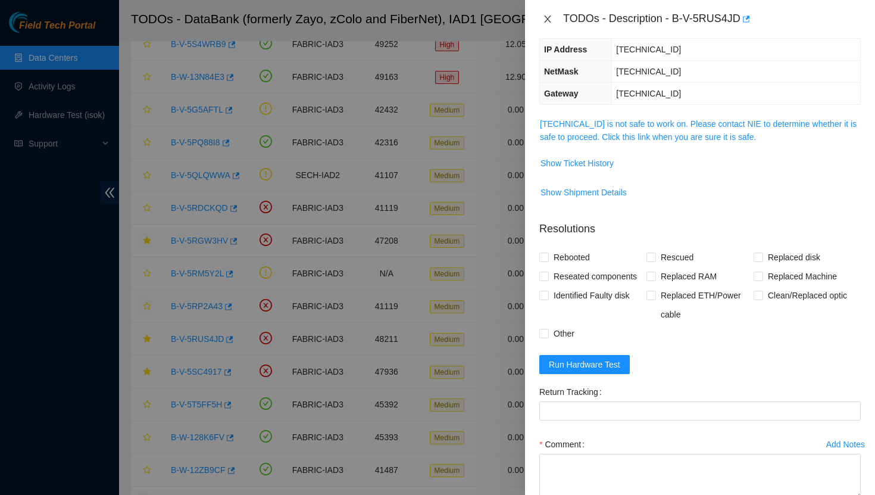
click at [548, 18] on icon "close" at bounding box center [547, 18] width 7 height 7
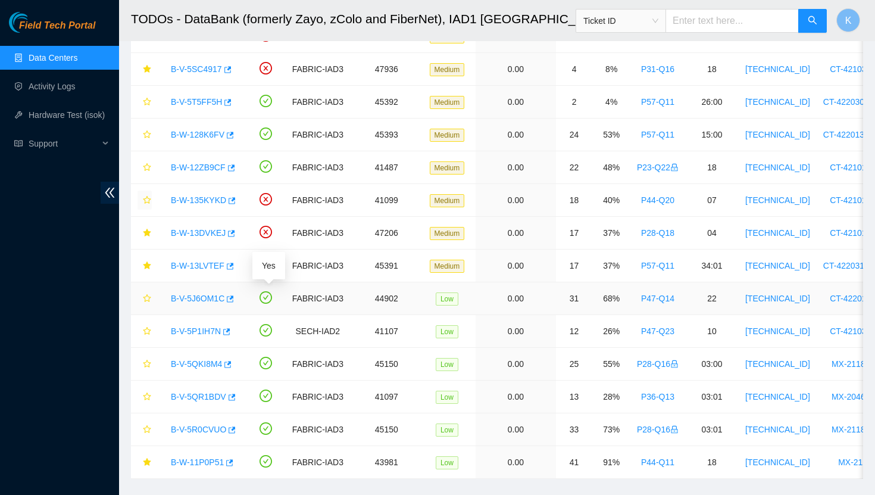
scroll to position [648, 0]
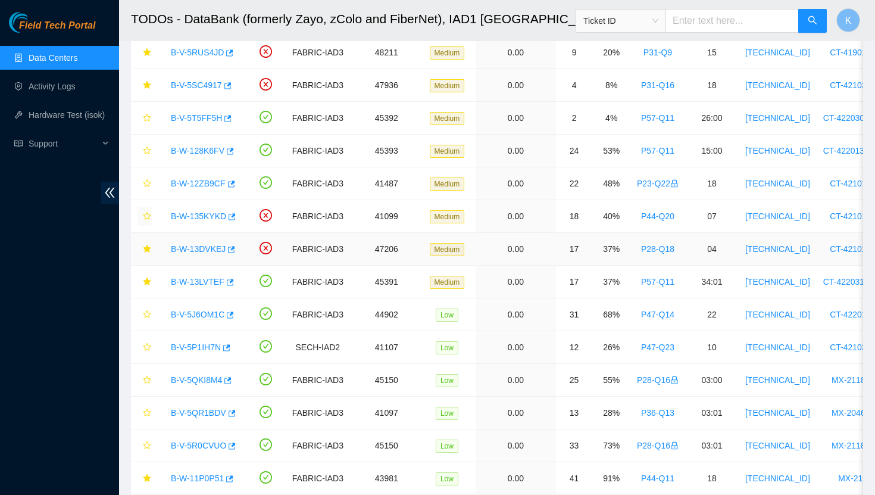
click at [208, 250] on link "B-W-13DVKEJ" at bounding box center [198, 249] width 55 height 10
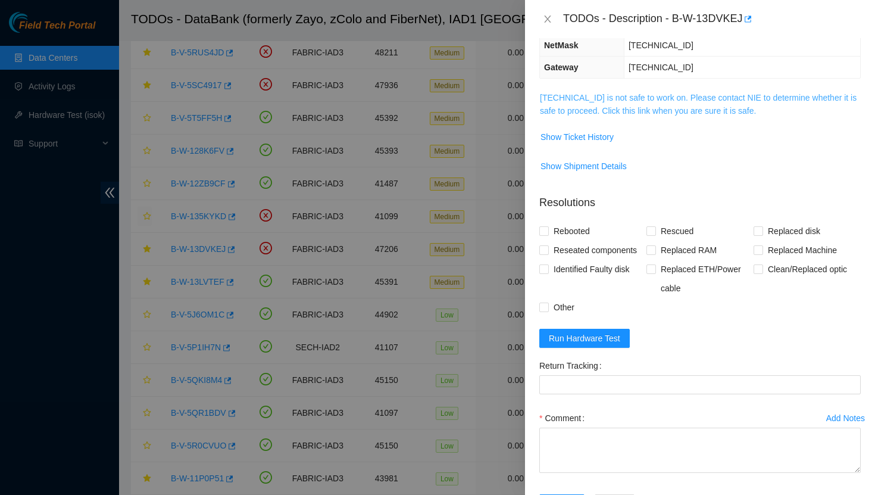
click at [589, 101] on link "23.73.205.71 is not safe to work on. Please contact NIE to determine whether it…" at bounding box center [698, 104] width 317 height 23
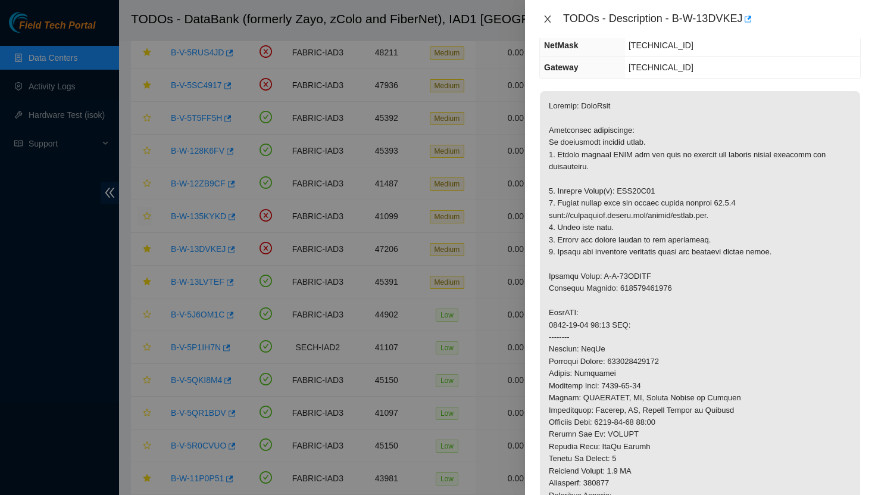
click at [547, 18] on icon "close" at bounding box center [547, 18] width 7 height 7
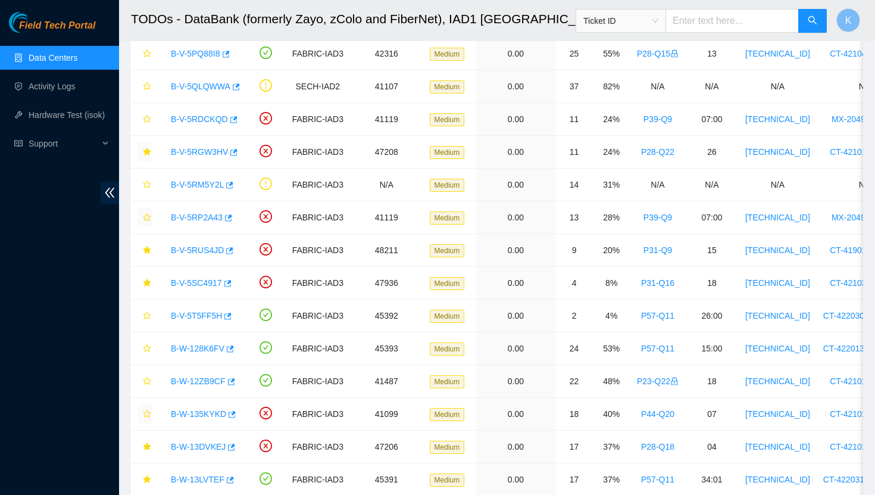
scroll to position [448, 0]
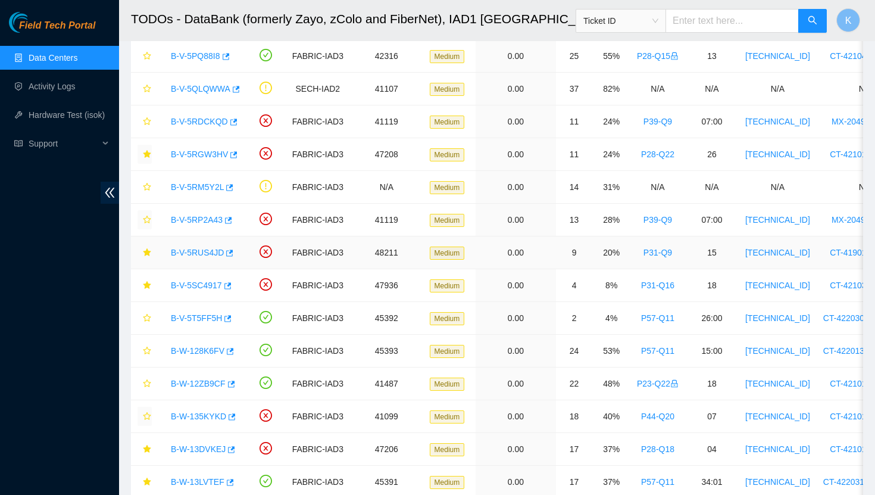
click at [207, 249] on link "B-V-5RUS4JD" at bounding box center [197, 253] width 53 height 10
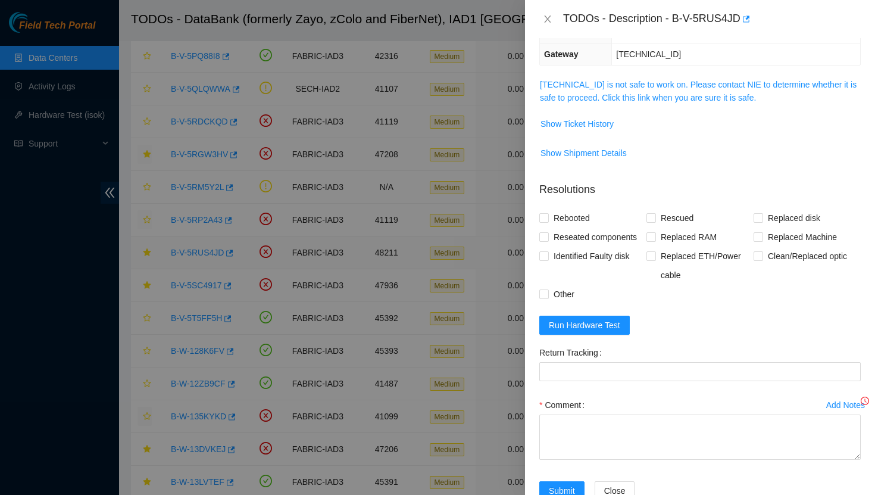
scroll to position [151, 0]
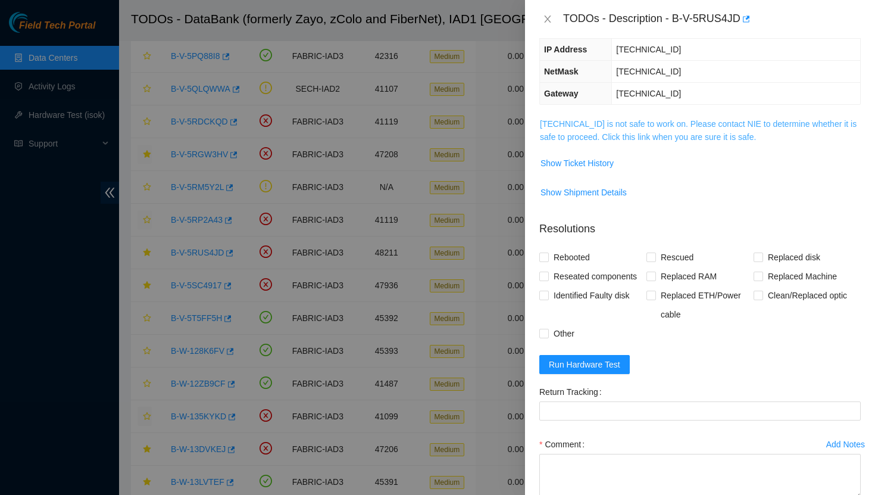
click at [596, 119] on link "23.62.155.109 is not safe to work on. Please contact NIE to determine whether i…" at bounding box center [698, 130] width 317 height 23
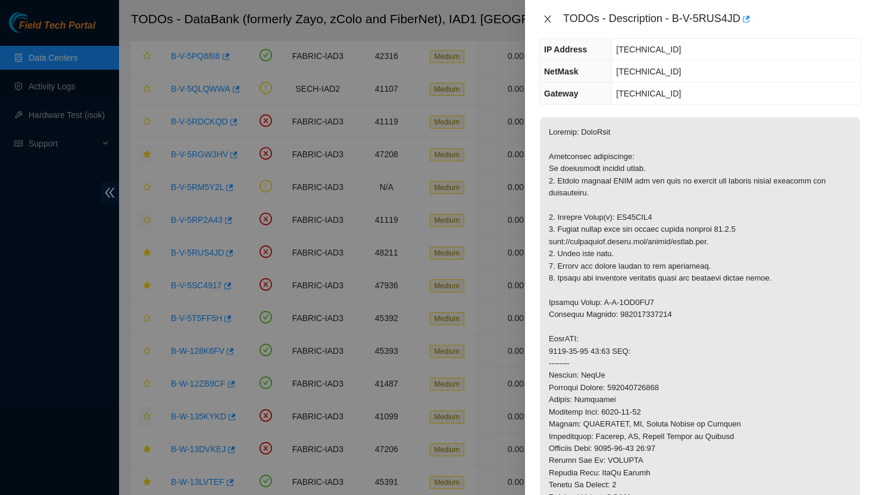
click at [546, 17] on icon "close" at bounding box center [547, 18] width 7 height 7
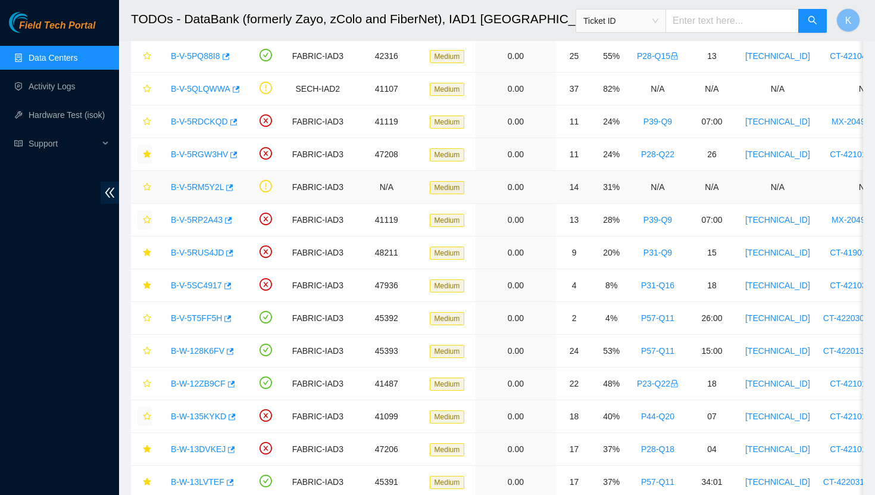
scroll to position [190, 0]
click at [192, 282] on link "B-V-5SC4917" at bounding box center [196, 285] width 51 height 10
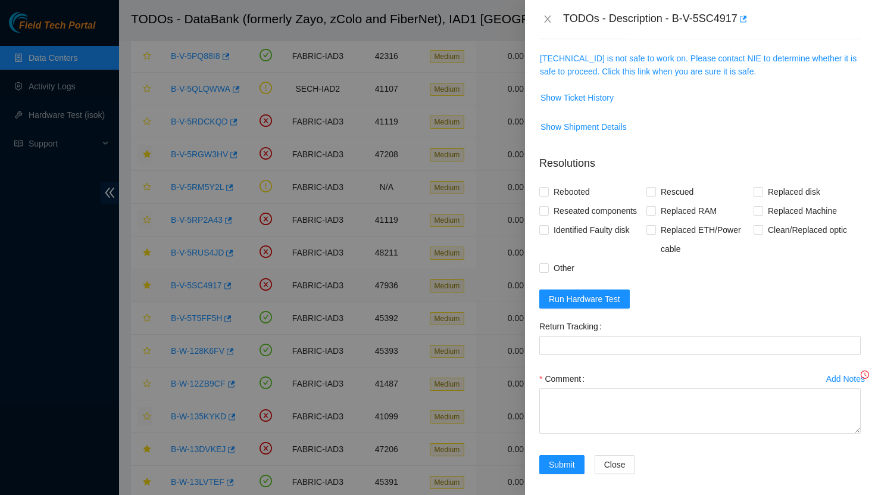
scroll to position [151, 0]
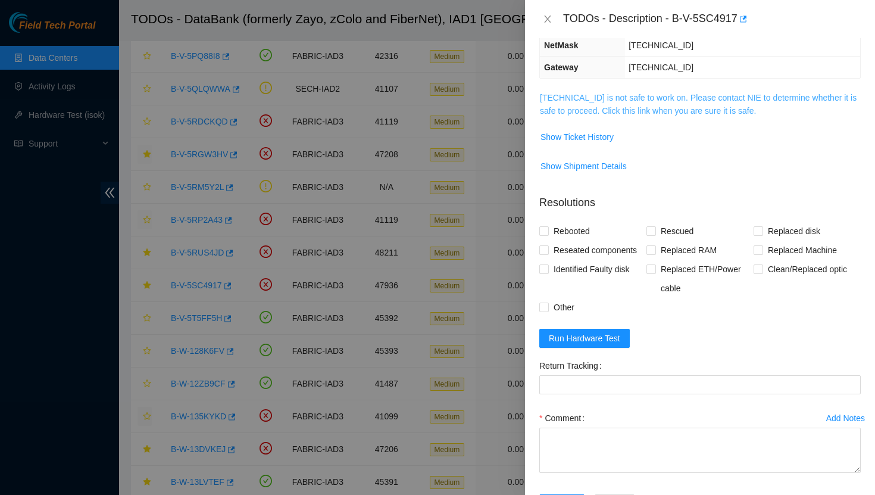
click at [601, 107] on link "23.43.120.238 is not safe to work on. Please contact NIE to determine whether i…" at bounding box center [698, 104] width 317 height 23
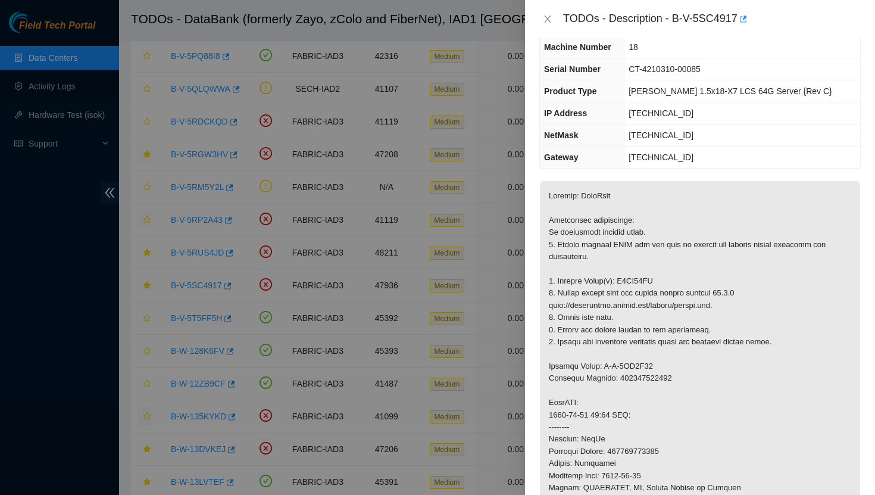
scroll to position [0, 0]
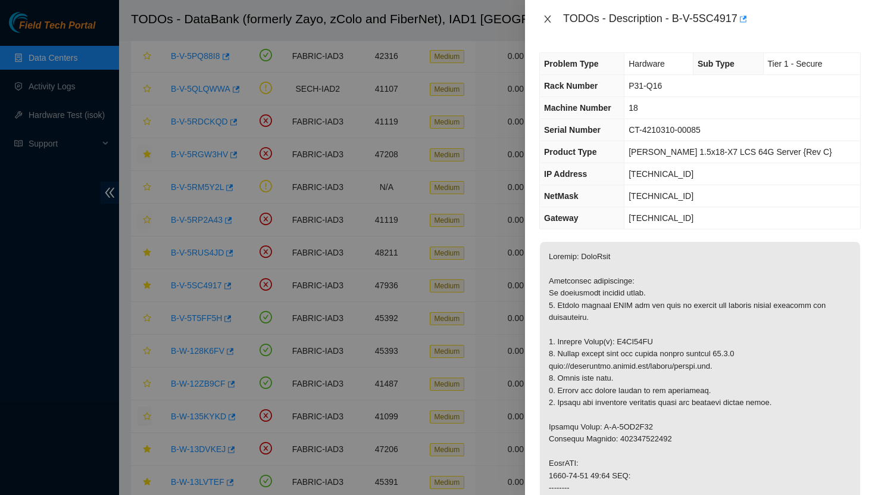
click at [547, 21] on icon "close" at bounding box center [548, 19] width 10 height 10
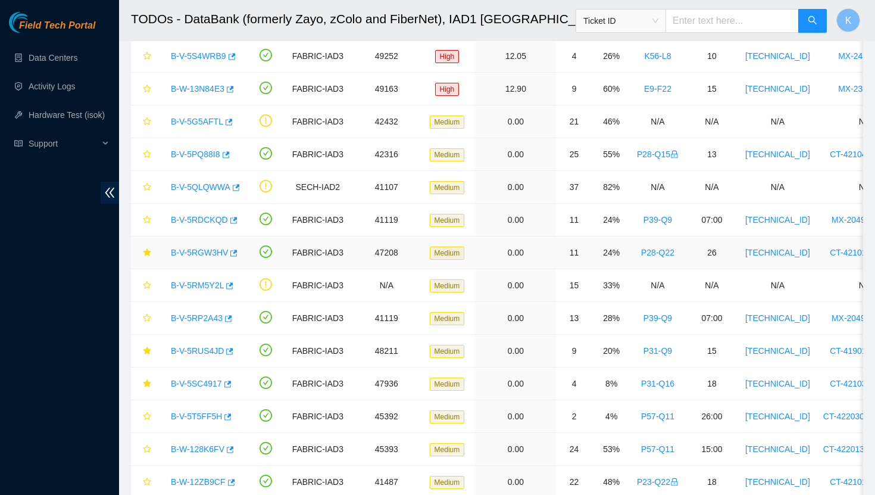
scroll to position [351, 0]
click at [192, 348] on link "B-V-5RUS4JD" at bounding box center [197, 350] width 53 height 10
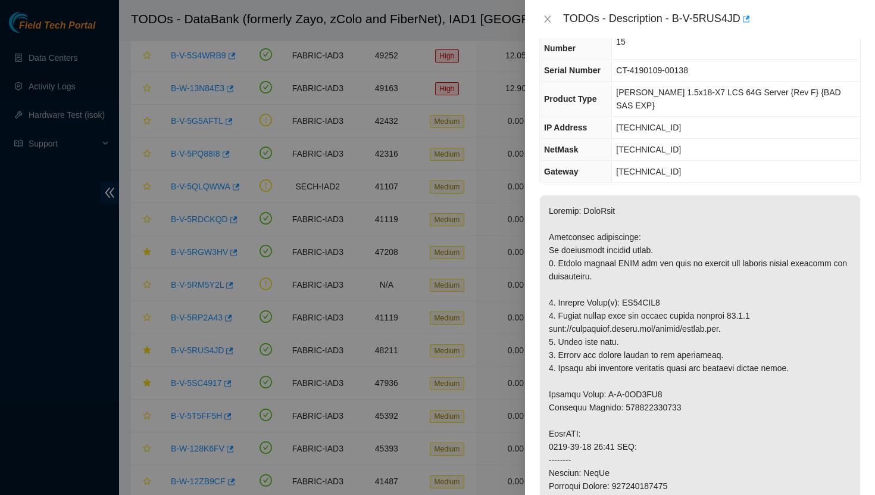
scroll to position [0, 0]
